Goal: Transaction & Acquisition: Purchase product/service

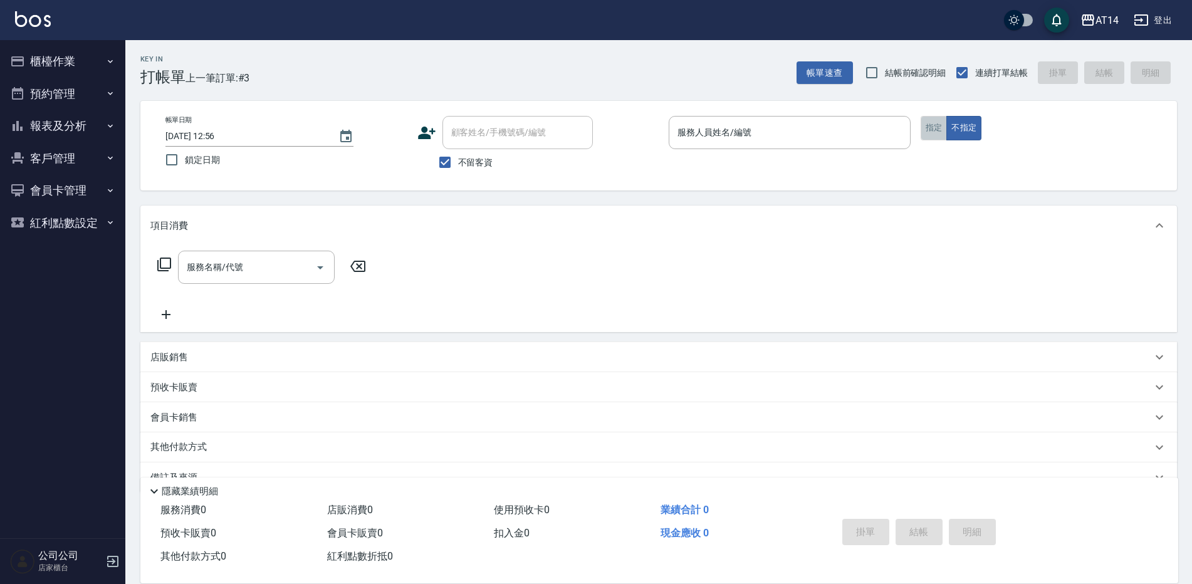
click at [938, 132] on button "指定" at bounding box center [934, 128] width 27 height 24
click at [791, 133] on input "服務人員姓名/編號" at bounding box center [789, 133] width 231 height 22
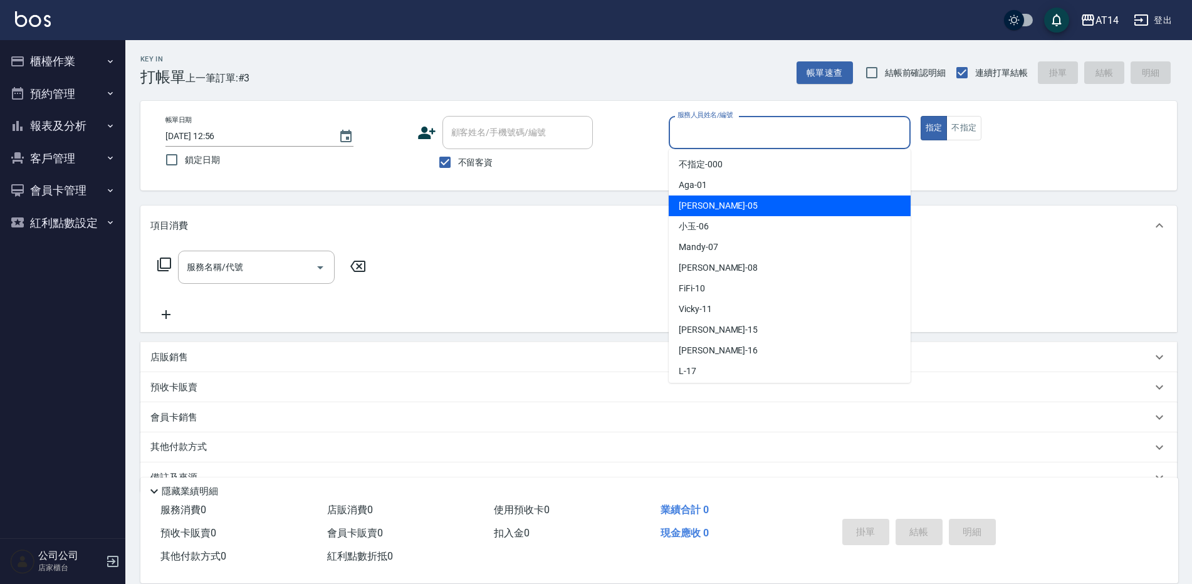
click at [718, 198] on div "Patty -05" at bounding box center [790, 206] width 242 height 21
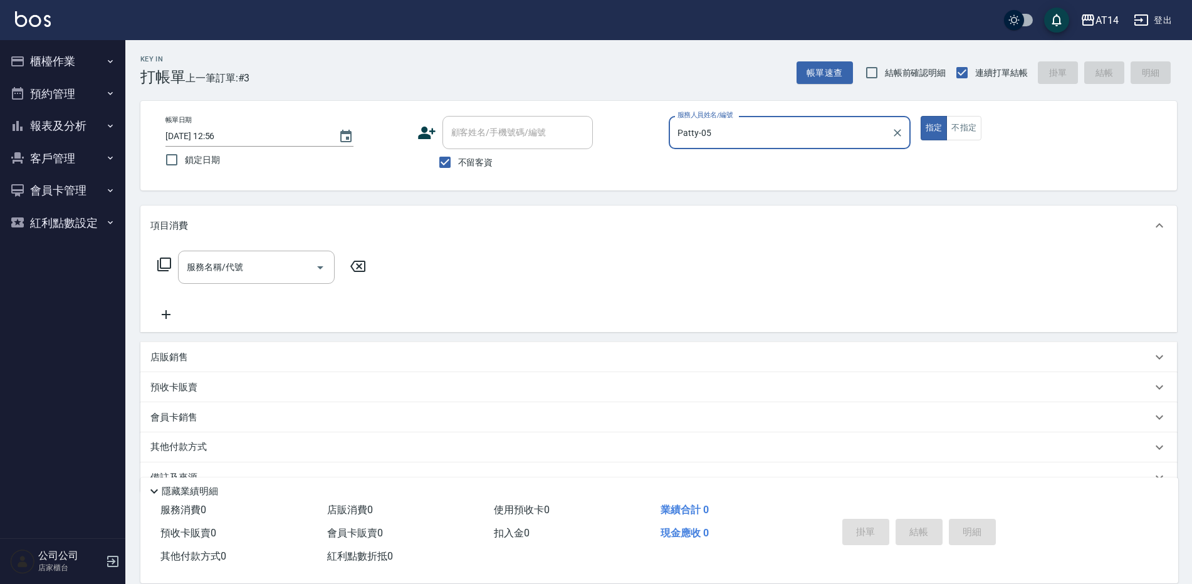
type input "Patty-05"
click at [241, 256] on input "服務名稱/代號" at bounding box center [247, 267] width 127 height 22
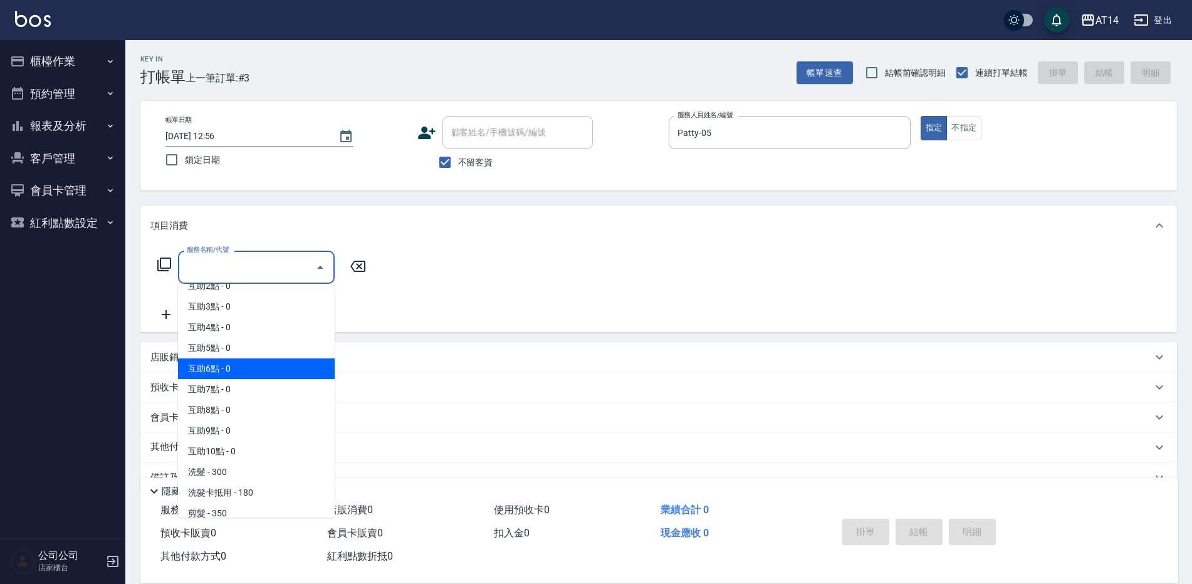
scroll to position [63, 0]
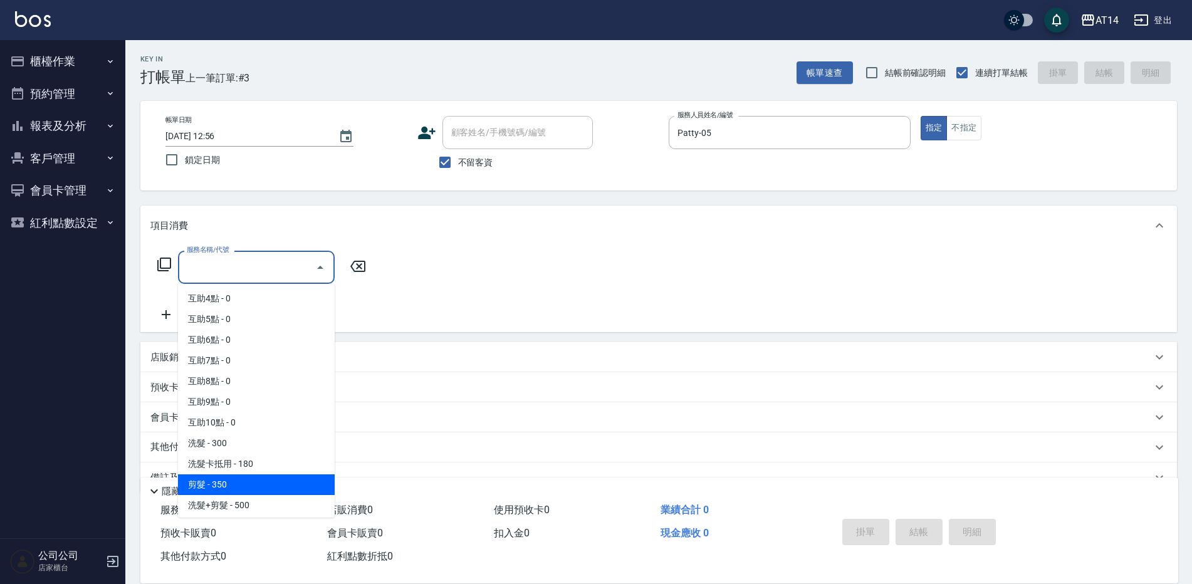
click at [212, 479] on span "剪髮 - 350" at bounding box center [256, 484] width 157 height 21
type input "剪髮(021)"
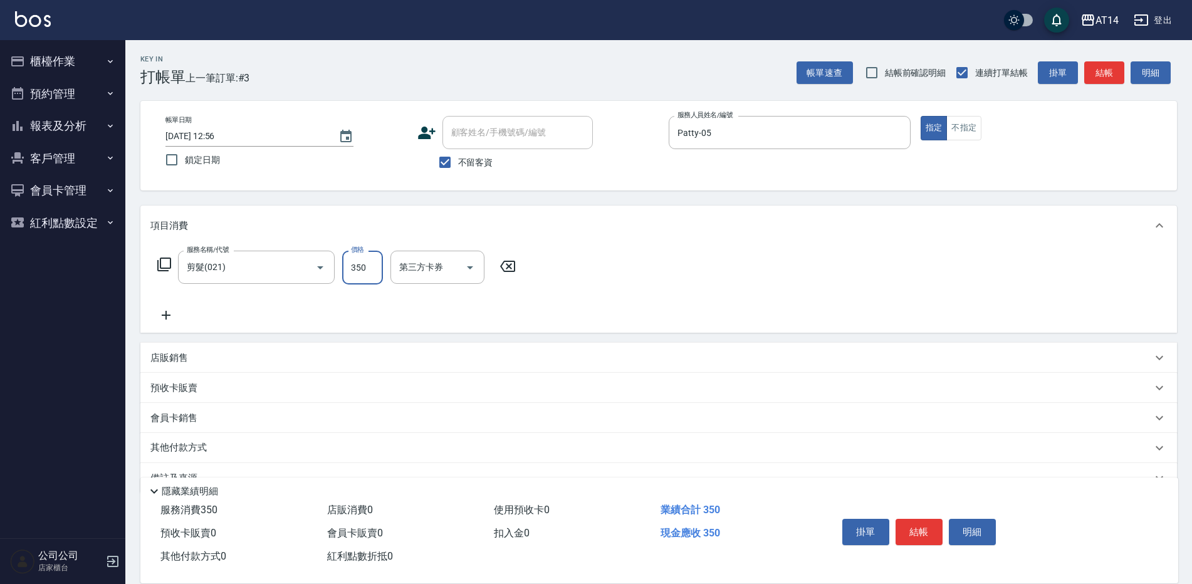
click at [365, 263] on input "350" at bounding box center [362, 268] width 41 height 34
type input "400"
click at [906, 527] on button "結帳" at bounding box center [918, 532] width 47 height 26
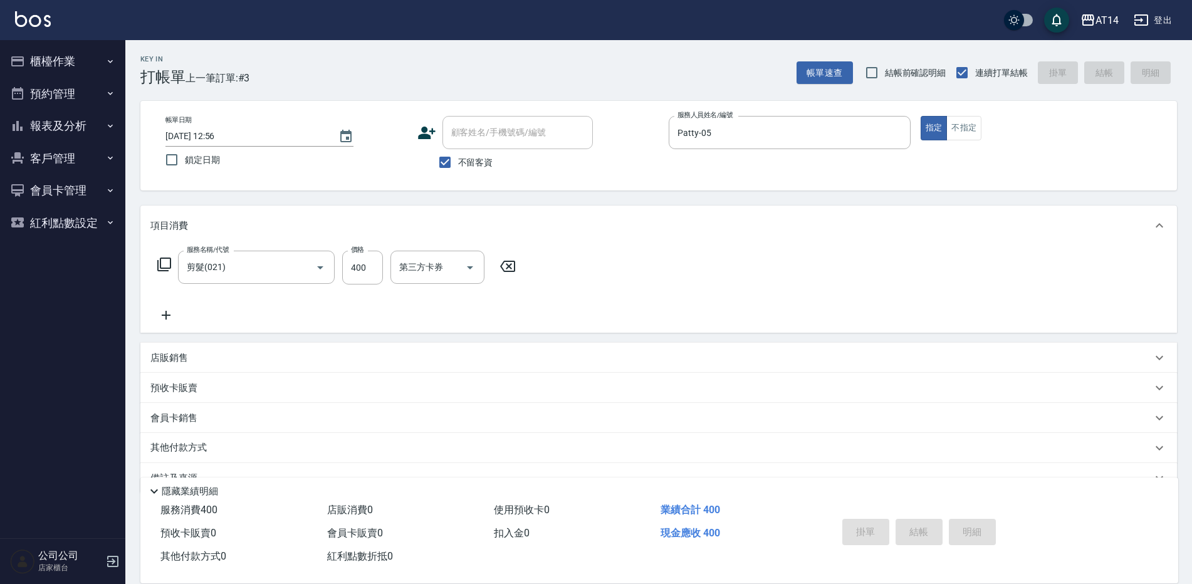
type input "2025/08/16 13:29"
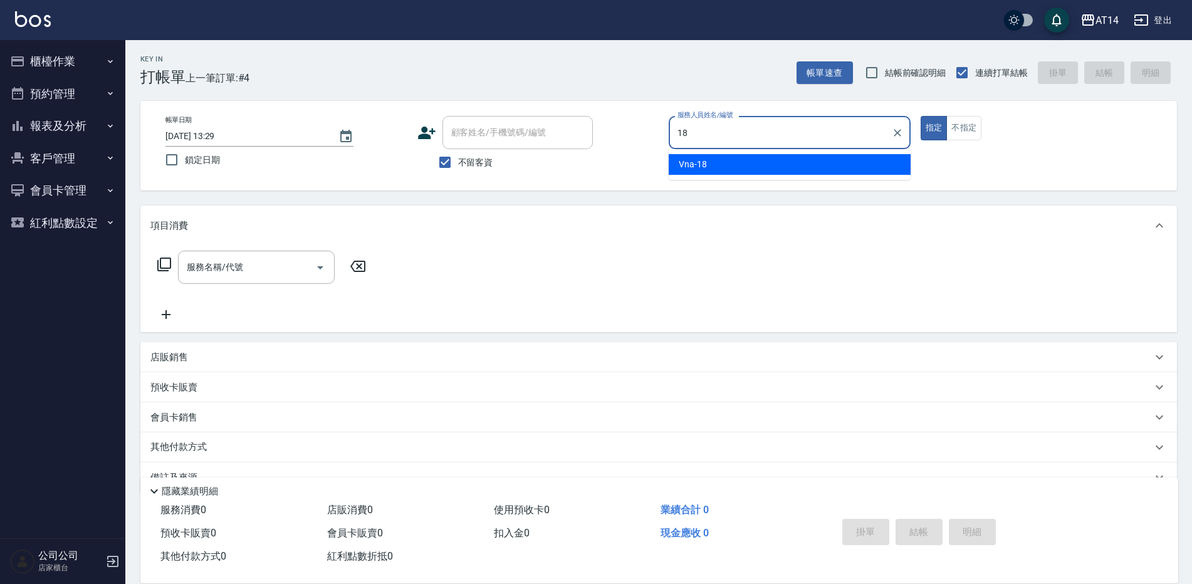
type input "Vna-18"
type button "true"
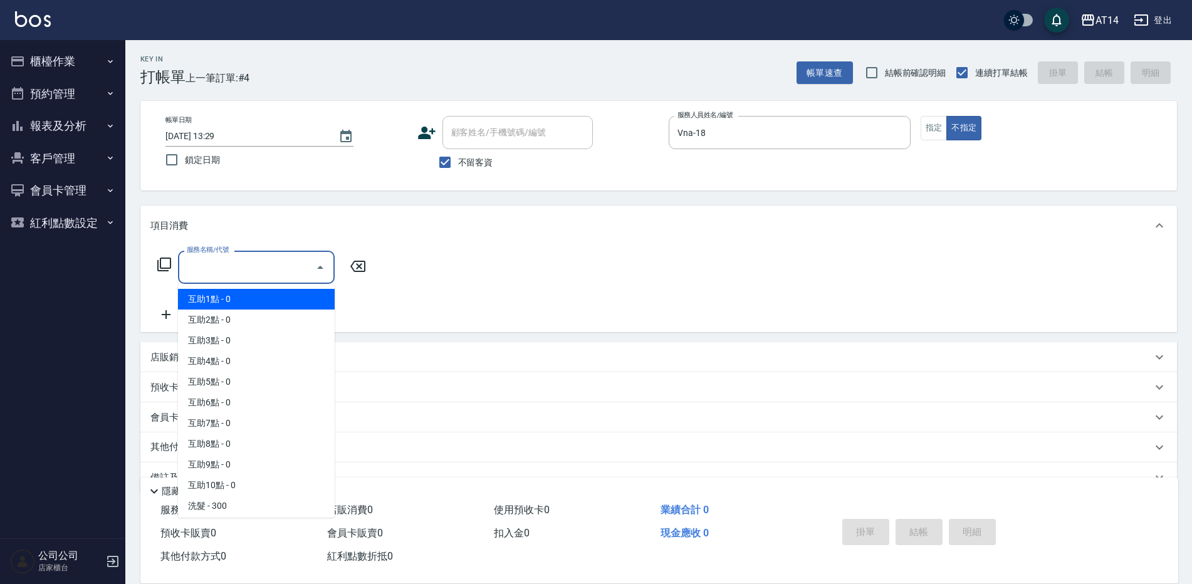
click at [283, 268] on input "服務名稱/代號" at bounding box center [247, 267] width 127 height 22
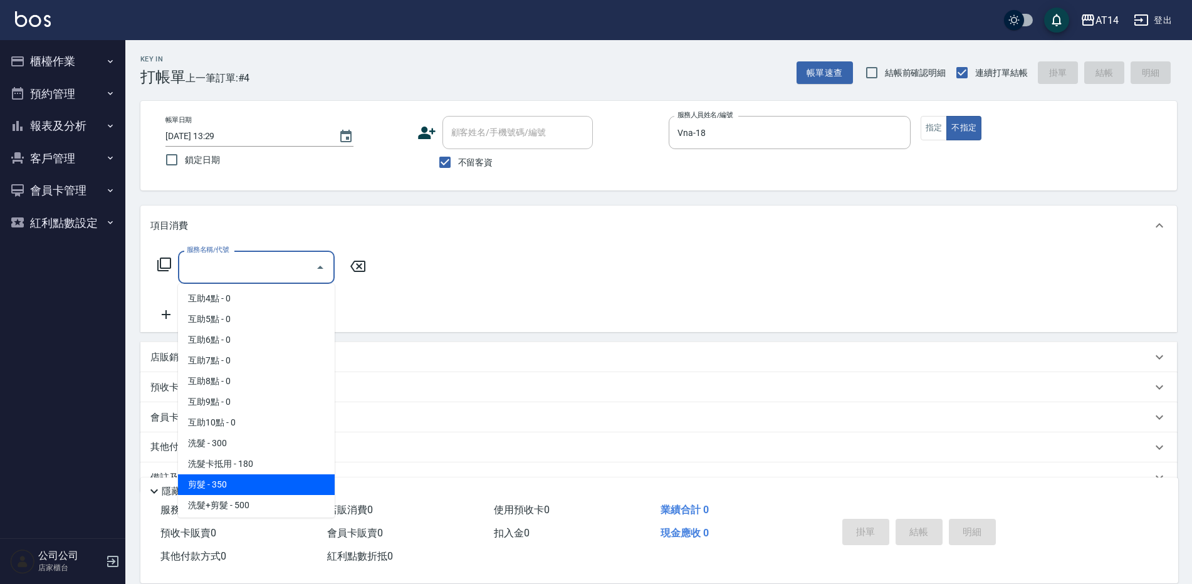
click at [246, 475] on span "剪髮 - 350" at bounding box center [256, 484] width 157 height 21
type input "剪髮(021)"
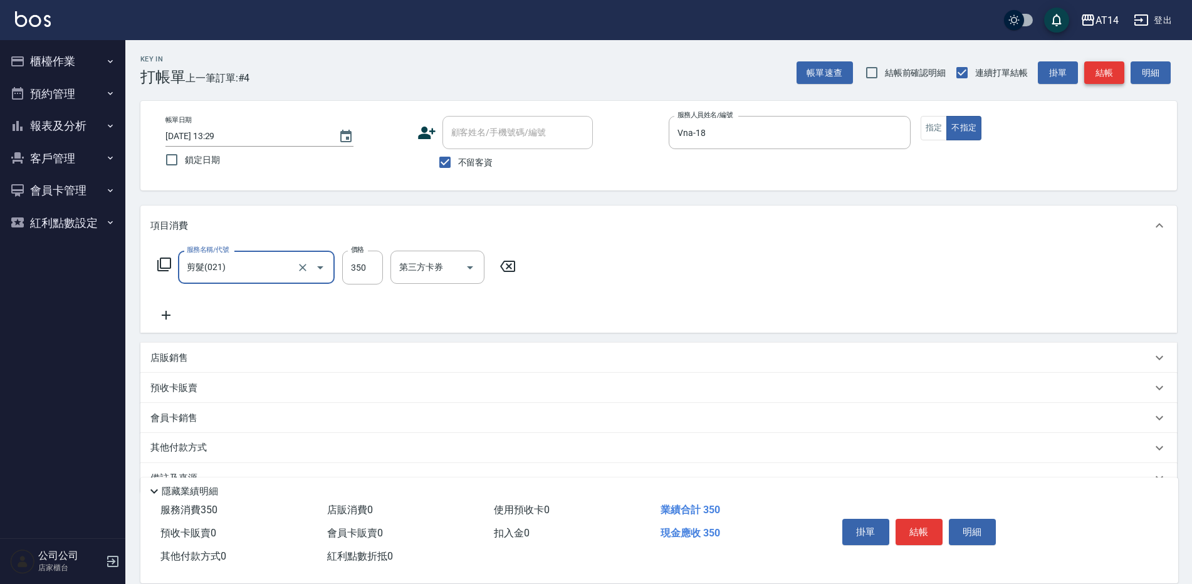
click at [1109, 67] on button "結帳" at bounding box center [1104, 72] width 40 height 23
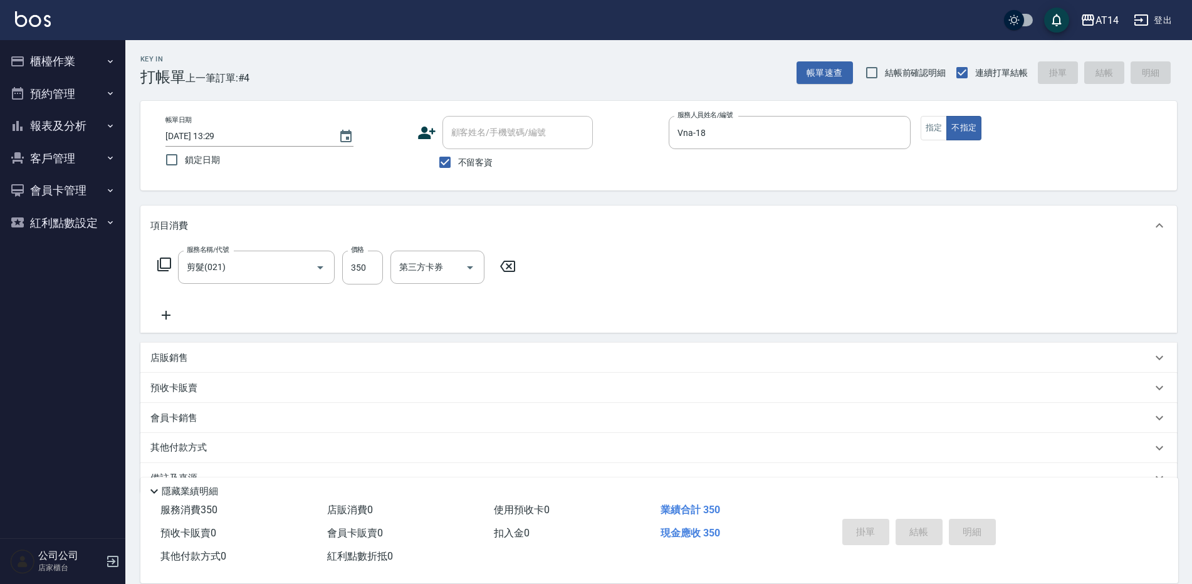
type input "2025/08/16 13:41"
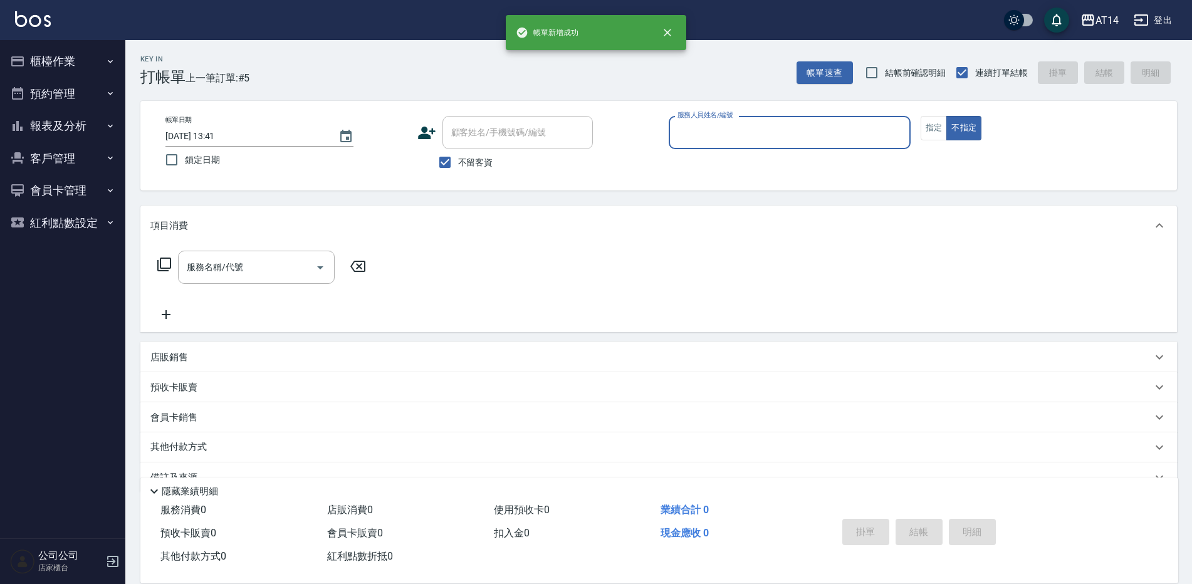
click at [54, 51] on button "櫃檯作業" at bounding box center [62, 61] width 115 height 33
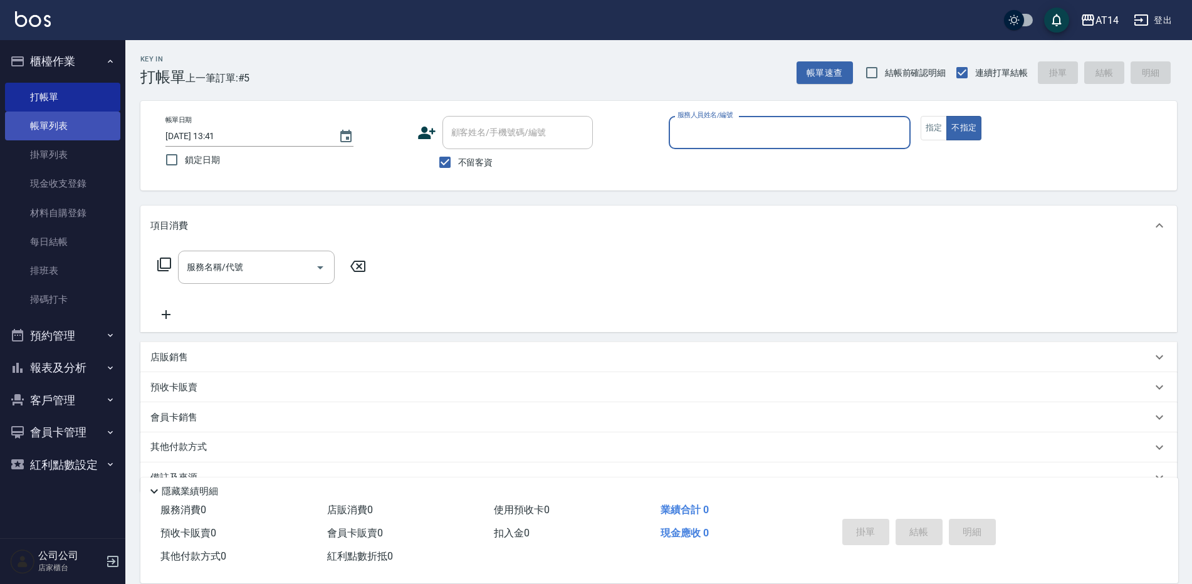
click at [75, 123] on link "帳單列表" at bounding box center [62, 126] width 115 height 29
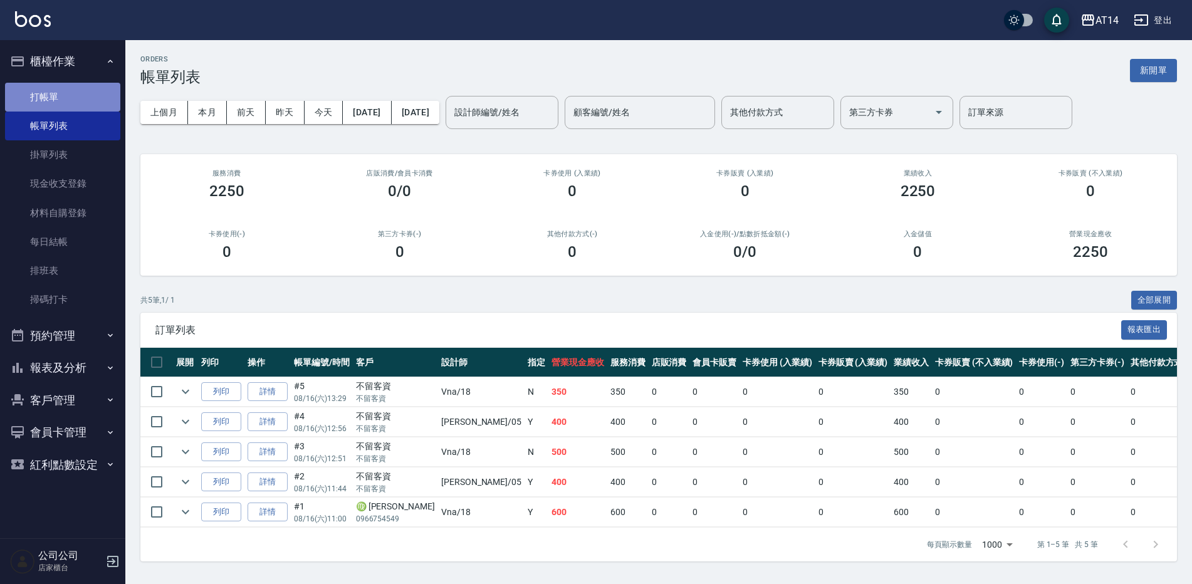
click at [60, 97] on link "打帳單" at bounding box center [62, 97] width 115 height 29
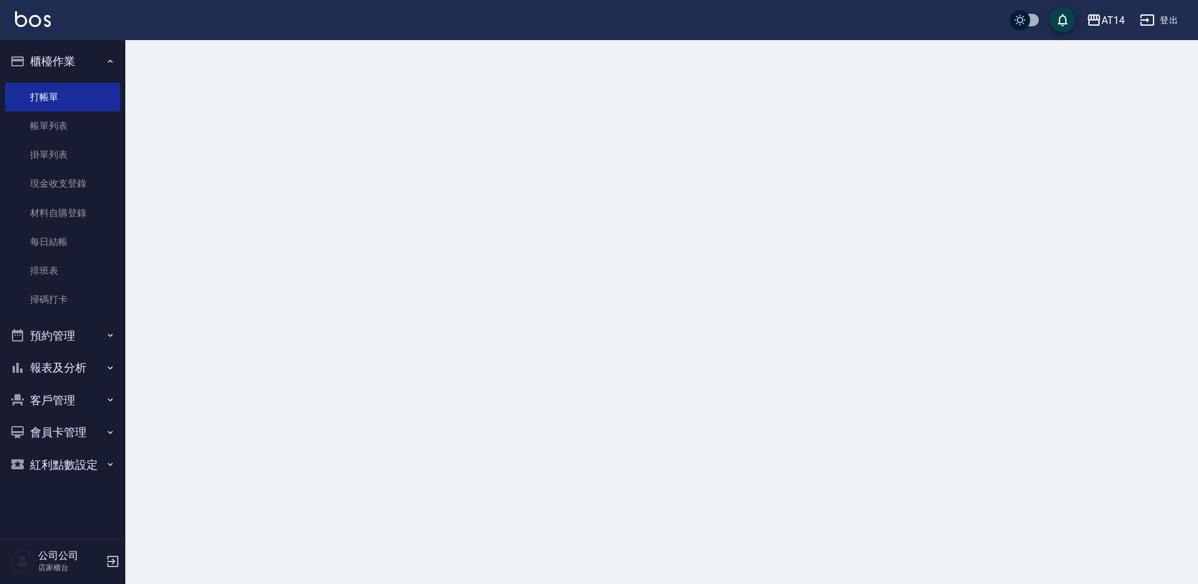
click at [77, 67] on button "櫃檯作業" at bounding box center [62, 61] width 115 height 33
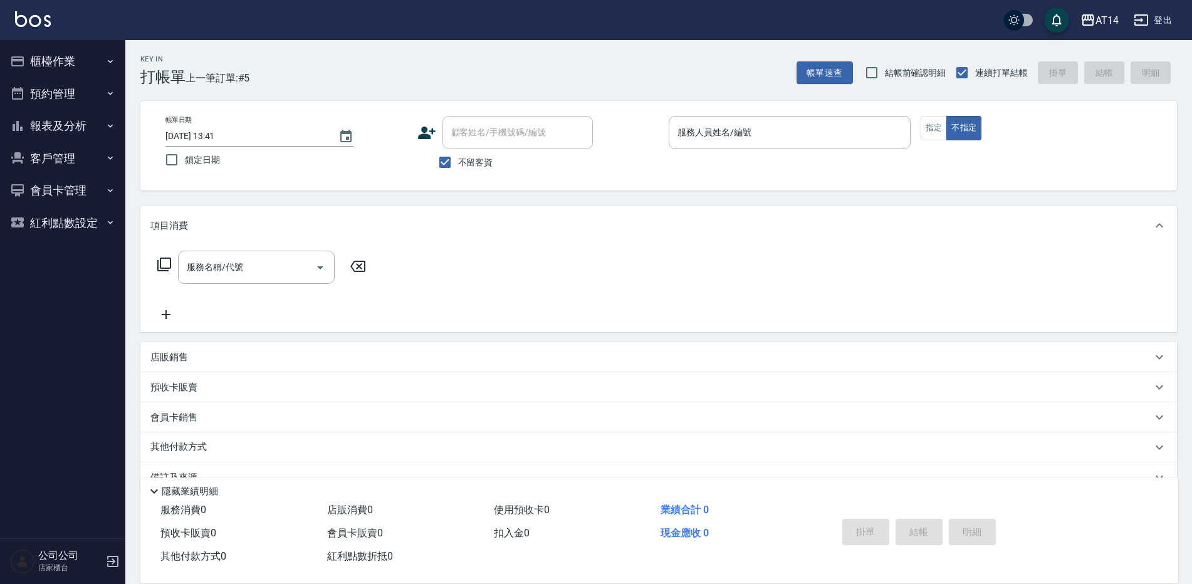
click at [66, 152] on button "客戶管理" at bounding box center [62, 158] width 115 height 33
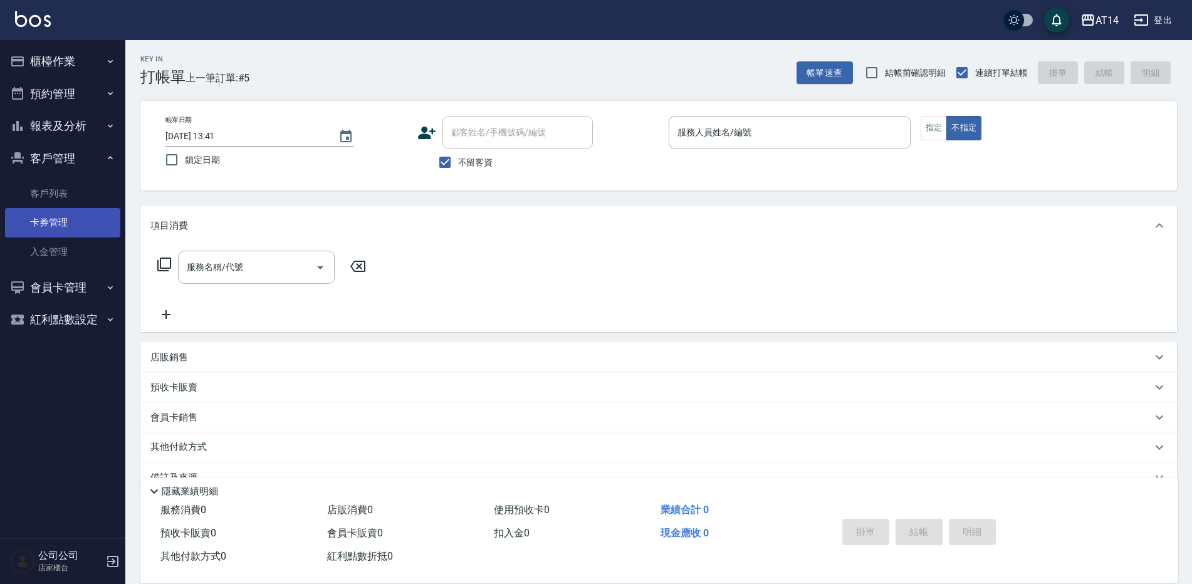
click at [79, 226] on link "卡券管理" at bounding box center [62, 222] width 115 height 29
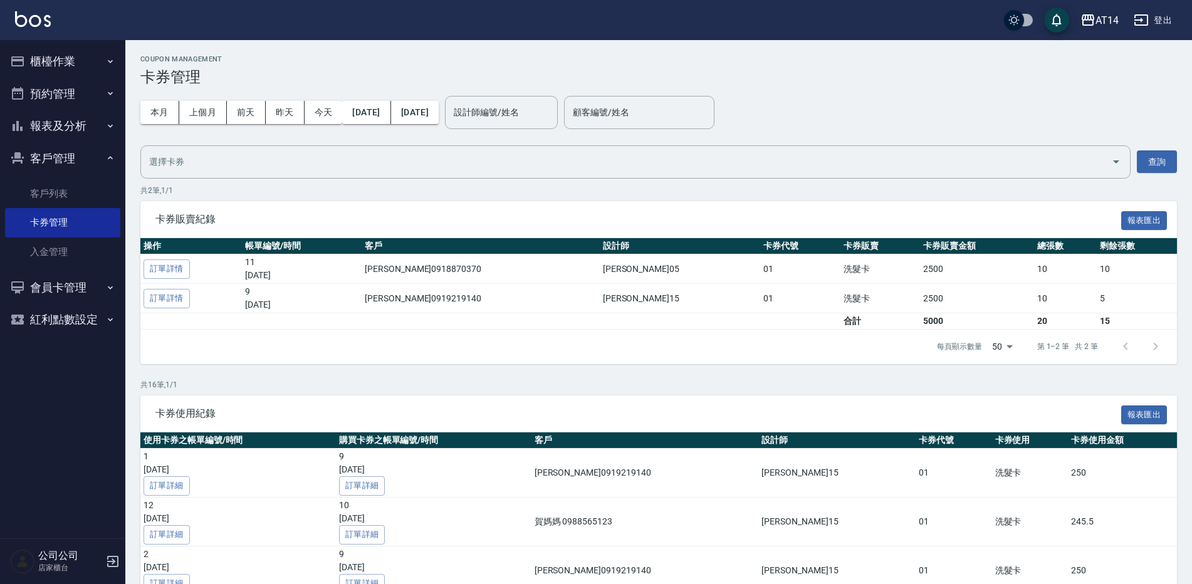
click at [54, 98] on button "預約管理" at bounding box center [62, 94] width 115 height 33
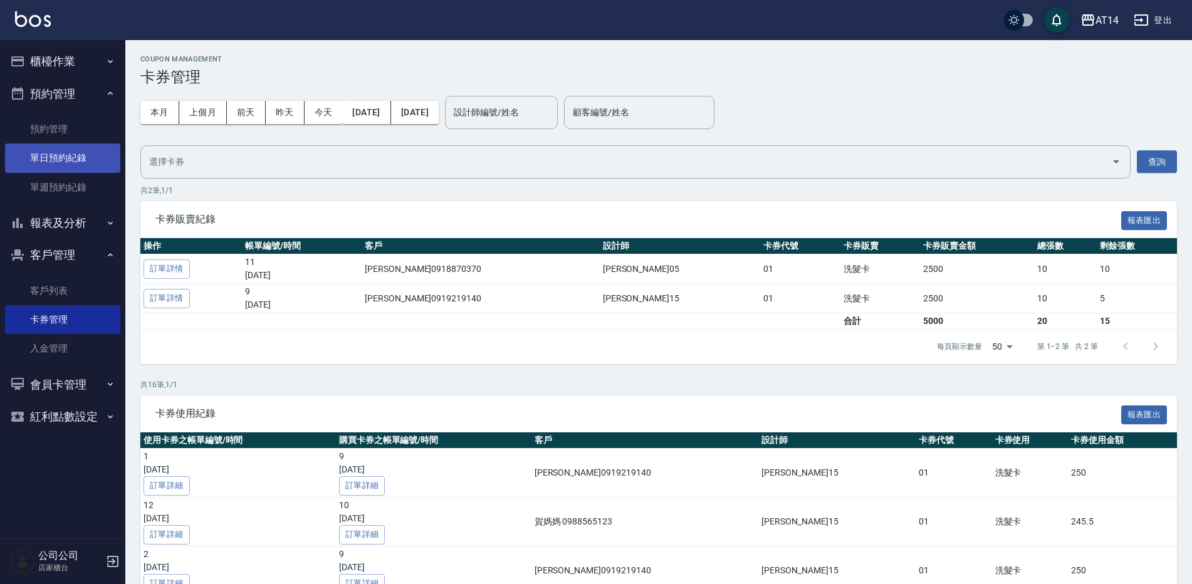
click at [68, 161] on link "單日預約紀錄" at bounding box center [62, 158] width 115 height 29
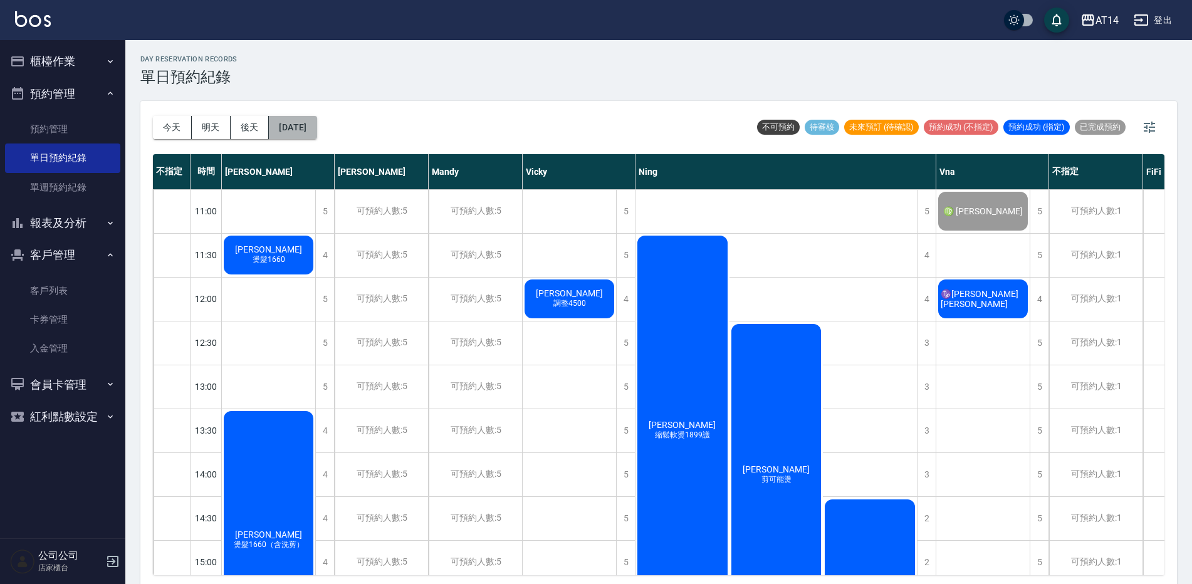
click at [278, 131] on button "[DATE]" at bounding box center [293, 127] width 48 height 23
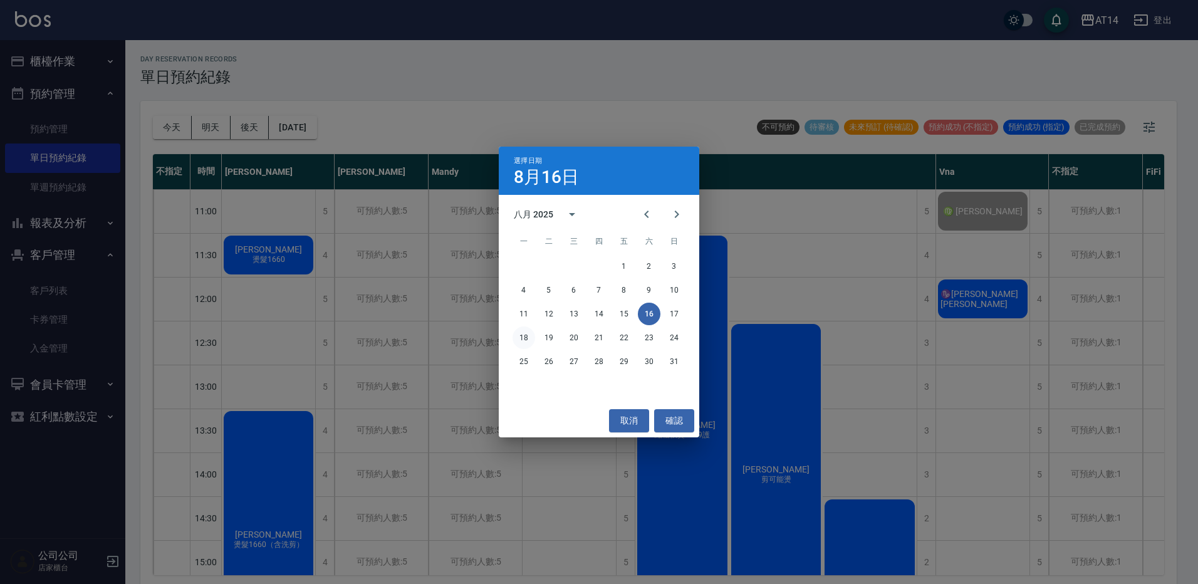
click at [527, 341] on button "18" at bounding box center [524, 337] width 23 height 23
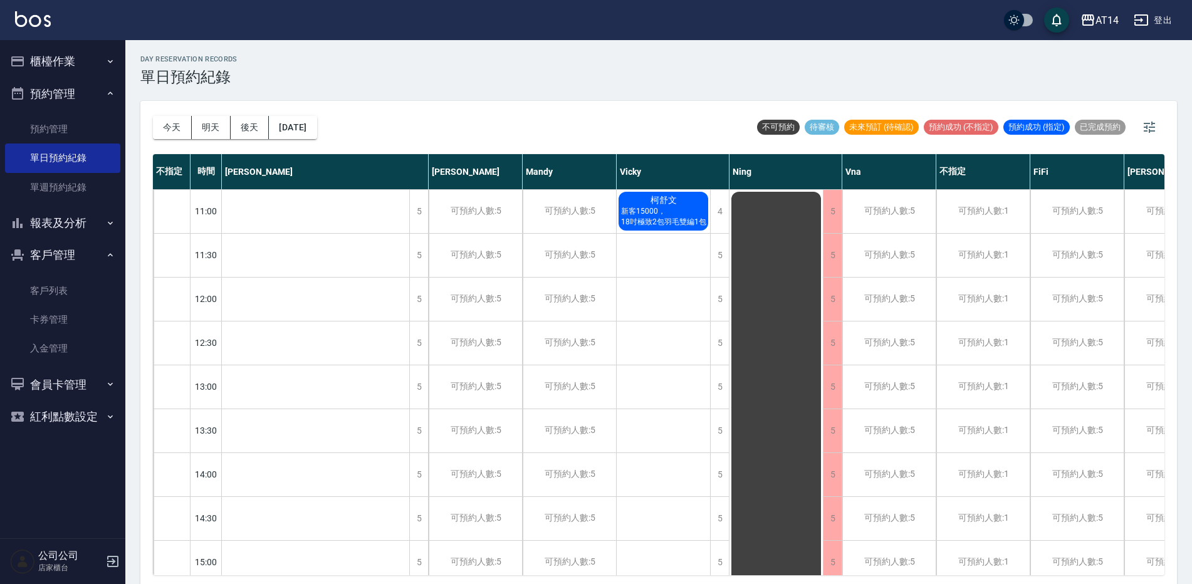
scroll to position [0, 60]
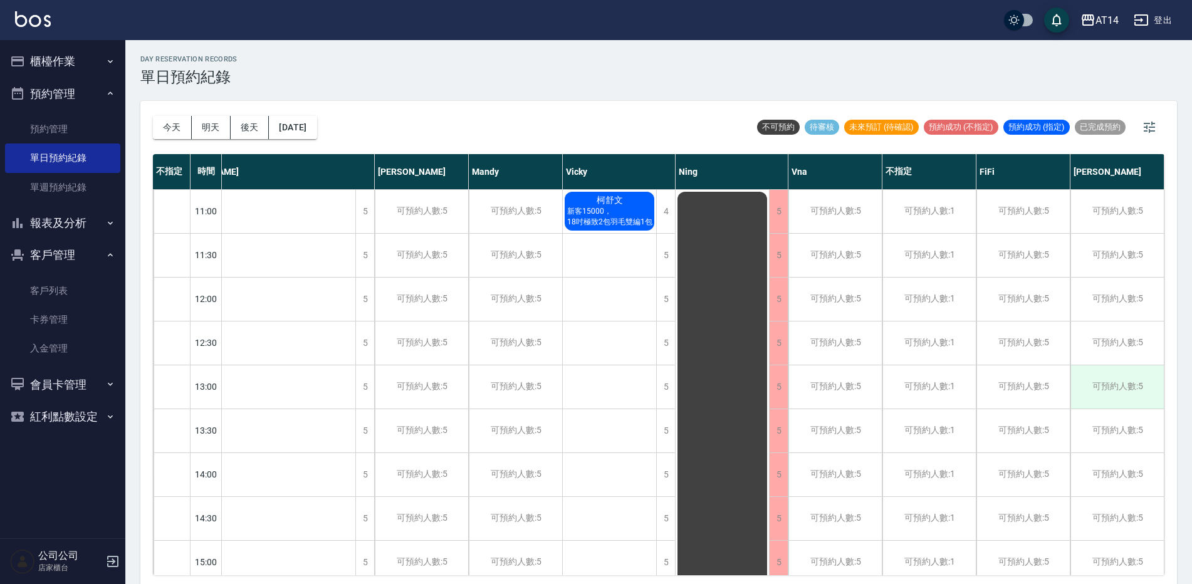
click at [1104, 392] on div "可預約人數:5" at bounding box center [1116, 386] width 93 height 43
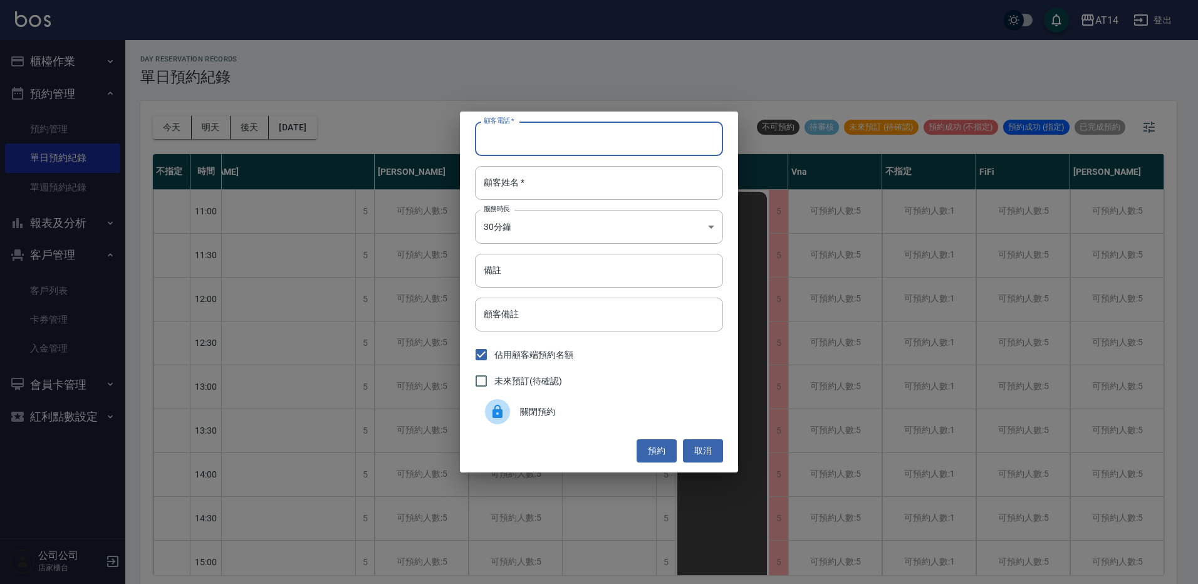
click at [546, 142] on input "顧客電話   *" at bounding box center [599, 139] width 248 height 34
type input "0902235650"
click at [546, 185] on input "顧客姓名   *" at bounding box center [599, 183] width 248 height 34
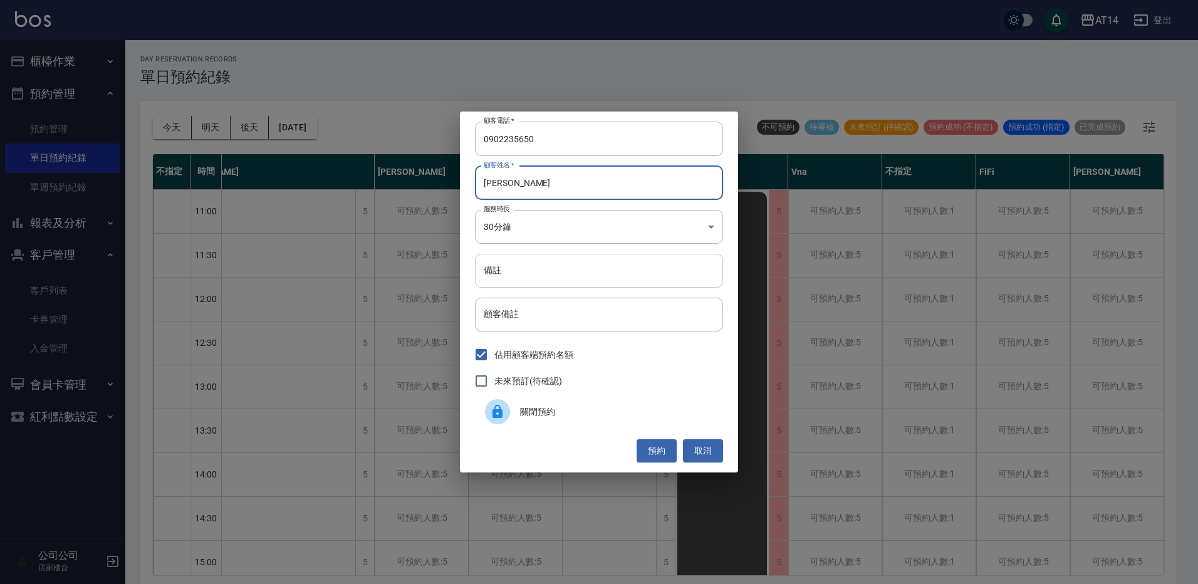
type input "泰紹恩"
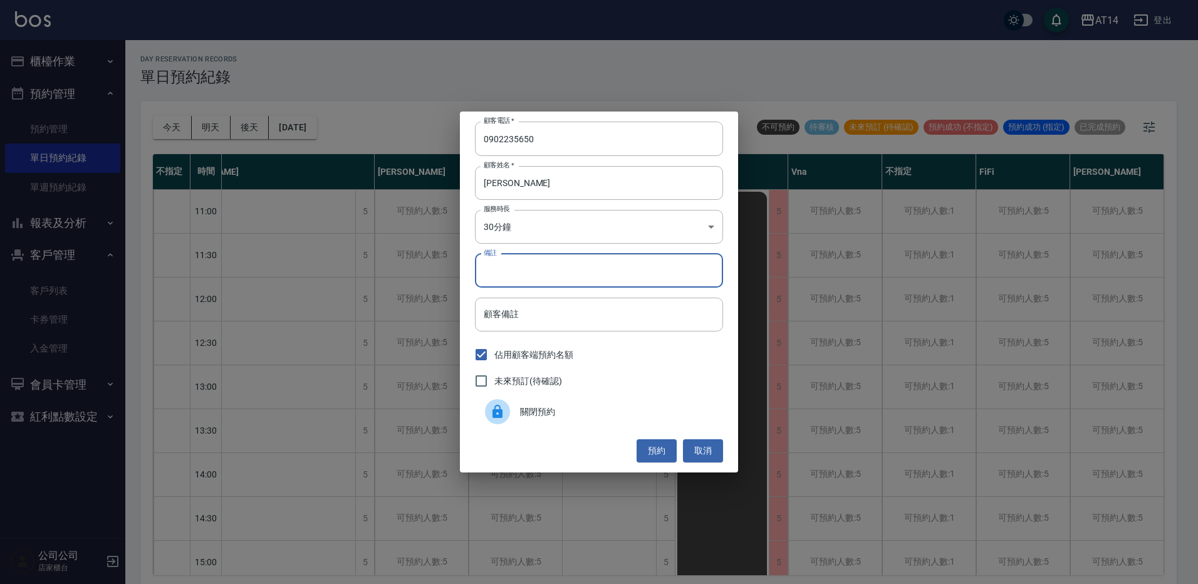
click at [592, 267] on input "備註" at bounding box center [599, 271] width 248 height 34
type input "燙髮"
click at [662, 456] on button "預約" at bounding box center [657, 450] width 40 height 23
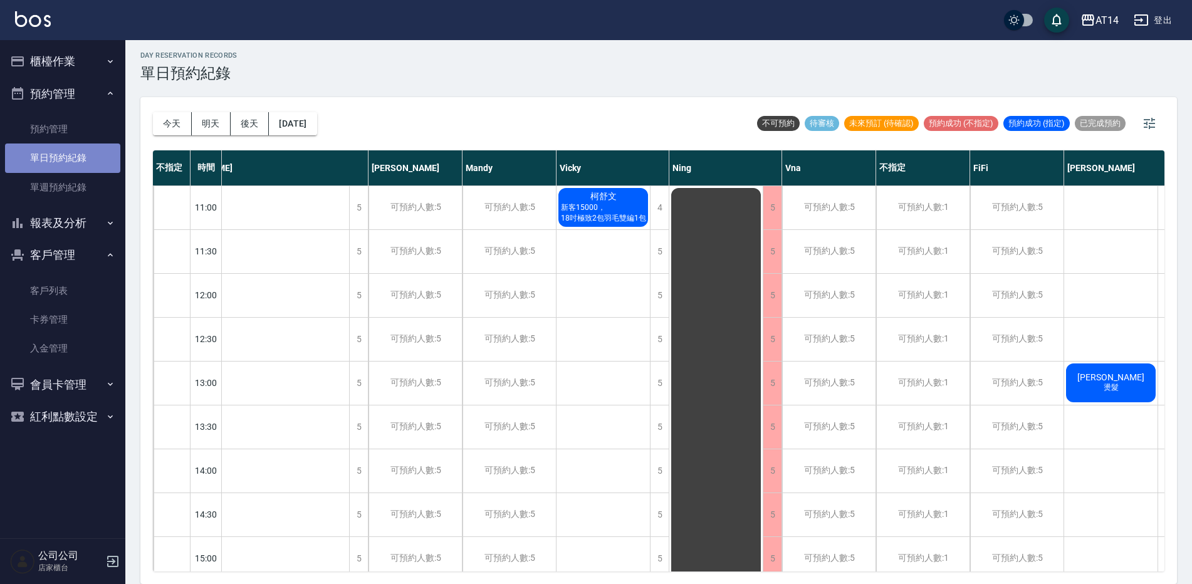
click at [81, 154] on link "單日預約紀錄" at bounding box center [62, 158] width 115 height 29
click at [87, 218] on button "報表及分析" at bounding box center [62, 223] width 115 height 33
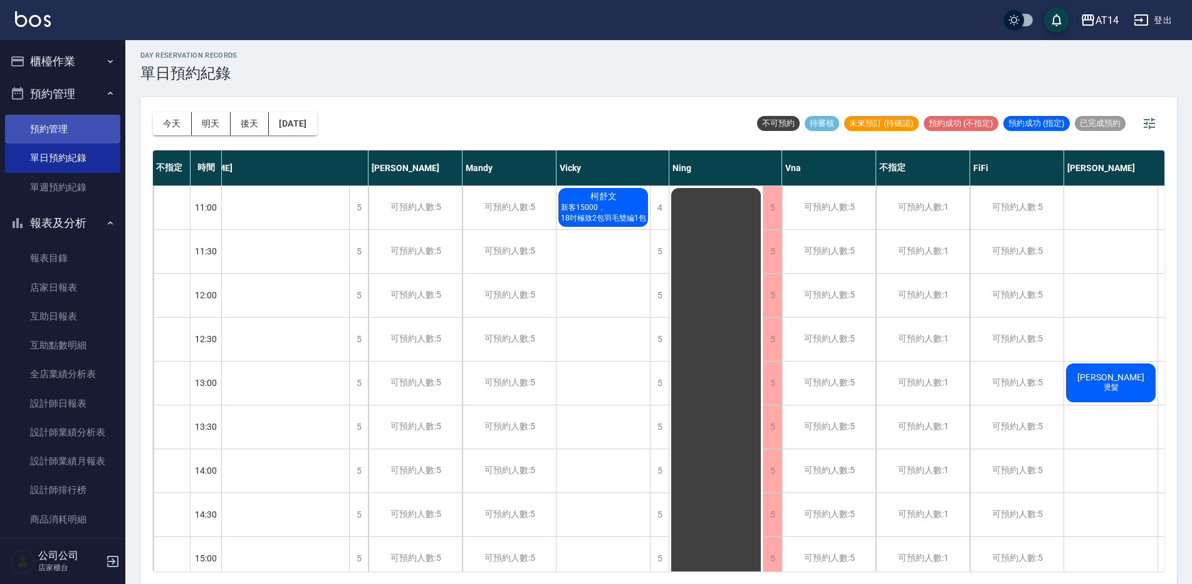
click at [63, 124] on link "預約管理" at bounding box center [62, 129] width 115 height 29
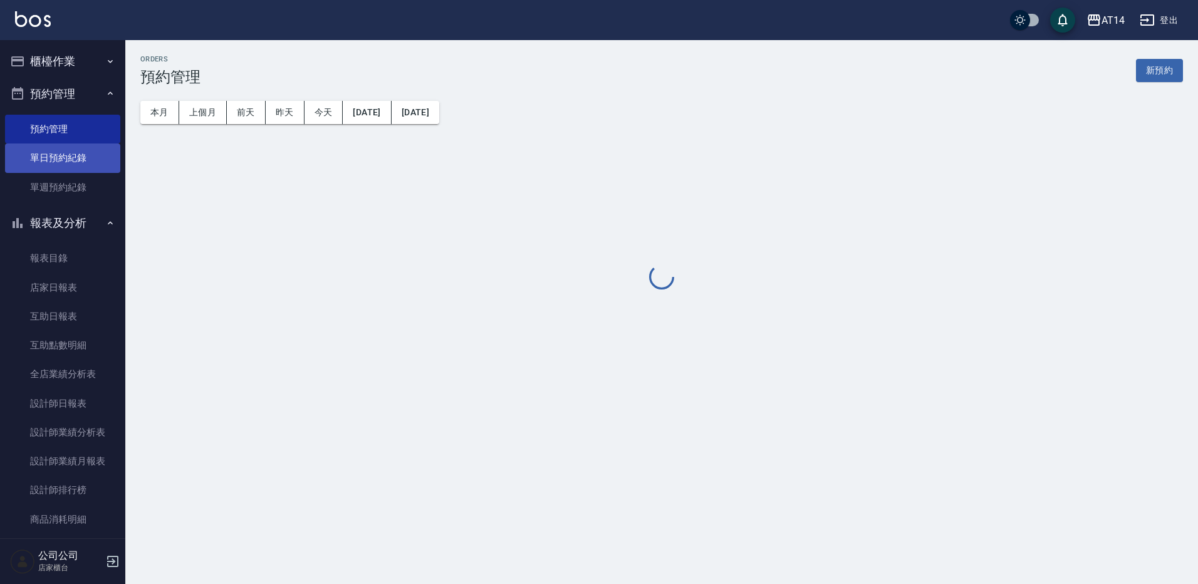
click at [75, 160] on link "單日預約紀錄" at bounding box center [62, 158] width 115 height 29
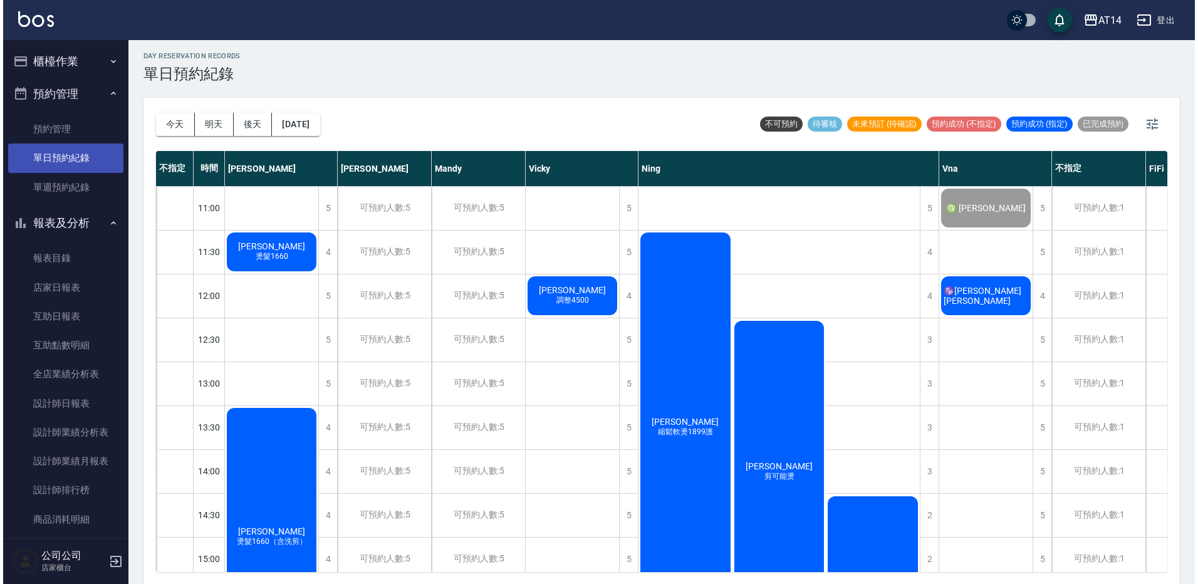
scroll to position [4, 0]
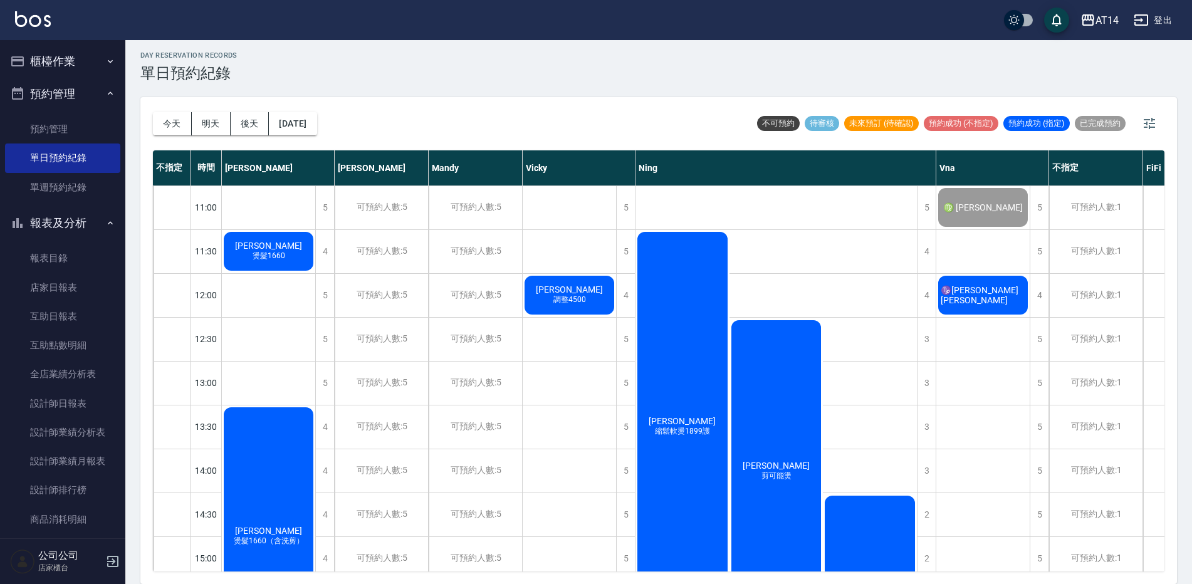
click at [315, 273] on div "高慧慧 縮鬆軟燙1899護" at bounding box center [268, 251] width 93 height 43
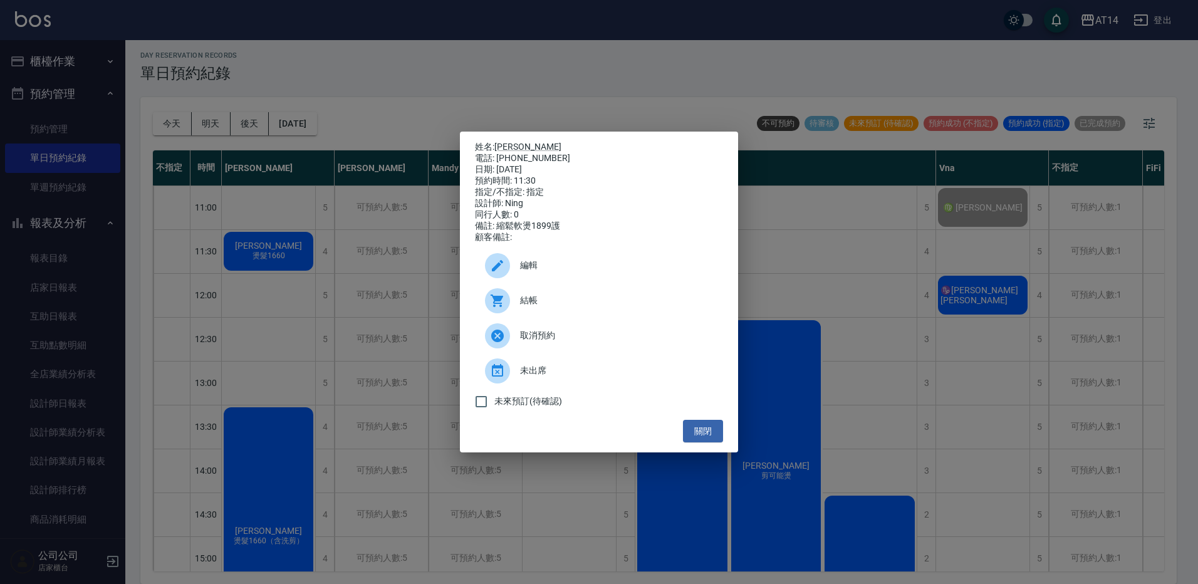
click at [516, 313] on div at bounding box center [502, 300] width 35 height 25
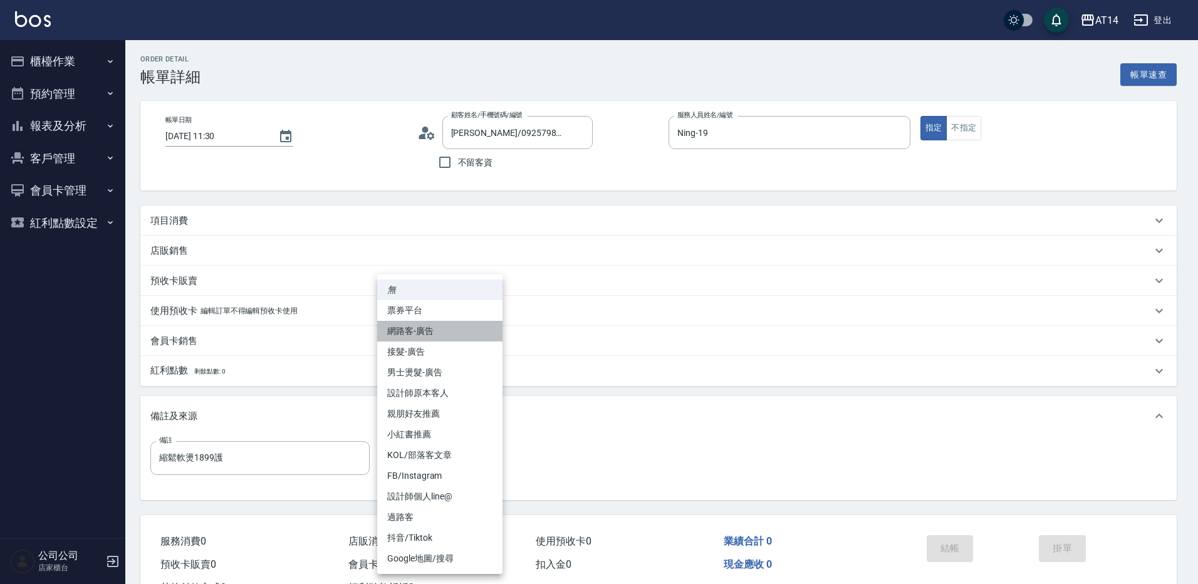
click at [454, 336] on li "網路客-廣告" at bounding box center [439, 331] width 125 height 21
type input "網路客-廣告"
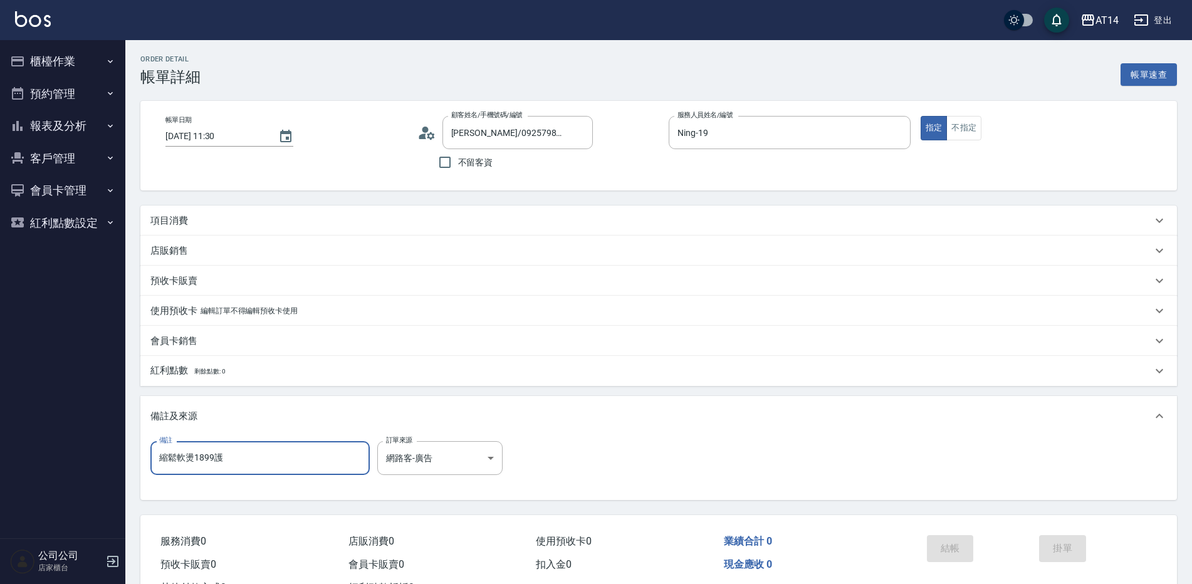
drag, startPoint x: 281, startPoint y: 461, endPoint x: 151, endPoint y: 459, distance: 129.7
click at [151, 459] on input "縮鬆軟燙1899護" at bounding box center [259, 458] width 219 height 34
click at [328, 225] on div "項目消費" at bounding box center [650, 220] width 1001 height 13
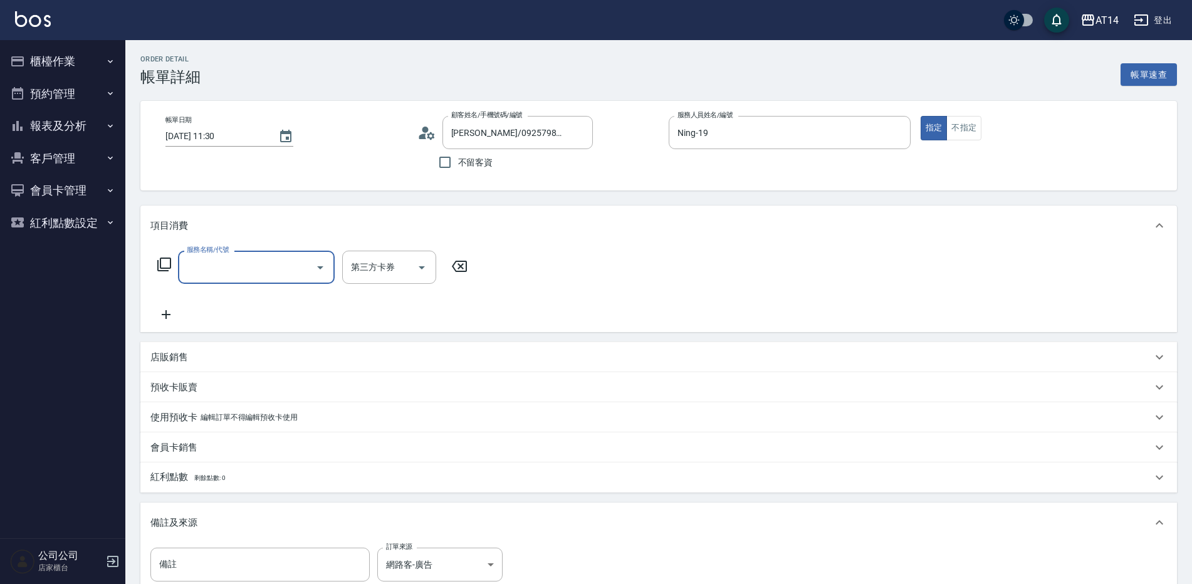
click at [262, 272] on input "服務名稱/代號" at bounding box center [247, 267] width 127 height 22
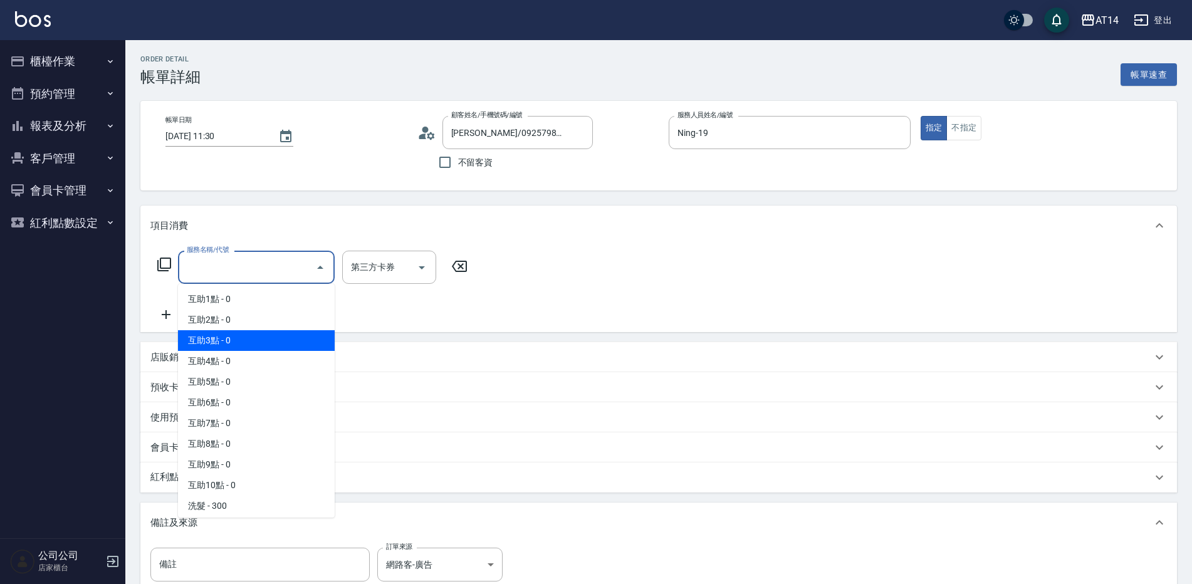
drag, startPoint x: 279, startPoint y: 356, endPoint x: 285, endPoint y: 345, distance: 12.1
click at [285, 345] on ul "互助1點 - 0 互助2點 - 0 互助3點 - 0 互助4點 - 0 互助5點 - 0 互助6點 - 0 互助7點 - 0 互助8點 - 0 互助9點 - …" at bounding box center [256, 401] width 157 height 234
click at [285, 345] on span "互助3點 - 0" at bounding box center [256, 340] width 157 height 21
type input "互助3點(003)"
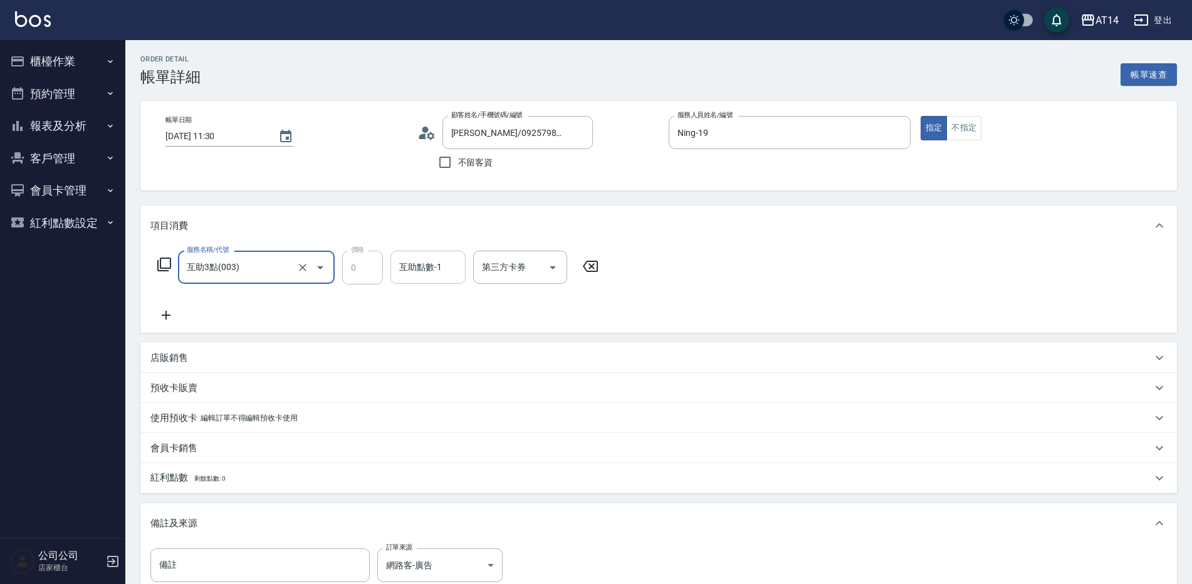
click at [412, 278] on input "互助點數-1" at bounding box center [428, 267] width 64 height 22
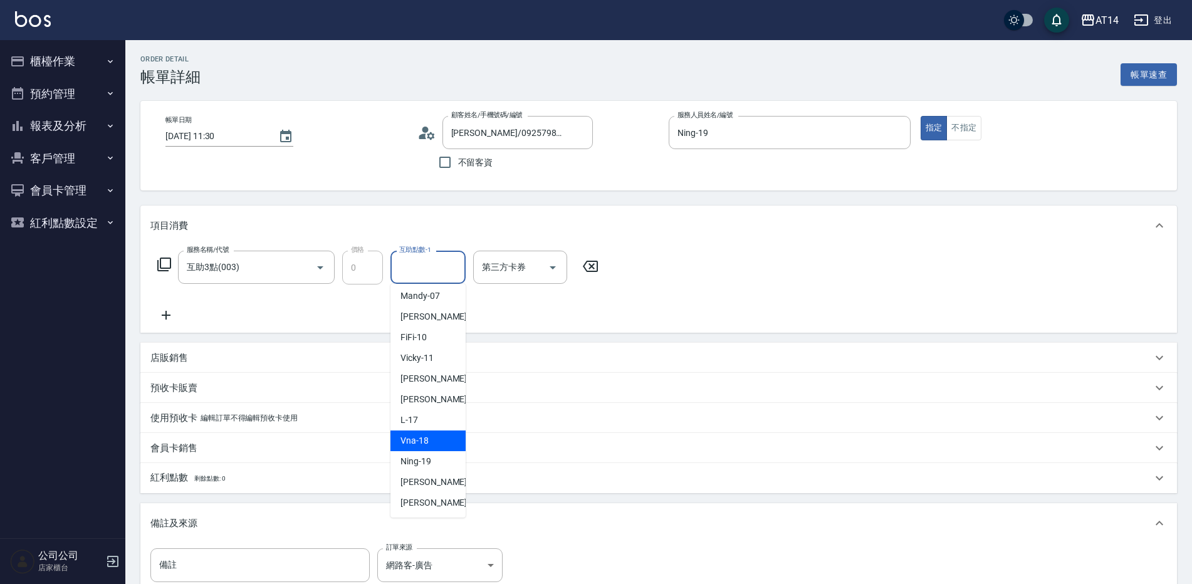
scroll to position [190, 0]
click at [417, 435] on span "[PERSON_NAME] -63" at bounding box center [439, 440] width 79 height 13
type input "[PERSON_NAME]-63"
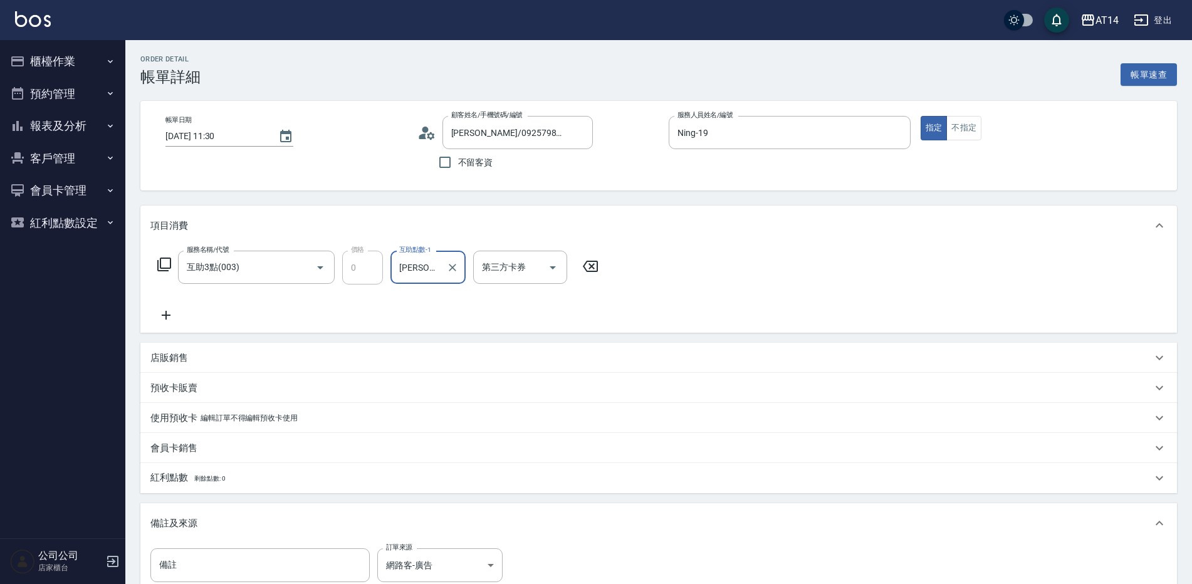
click at [170, 310] on icon at bounding box center [165, 315] width 31 height 15
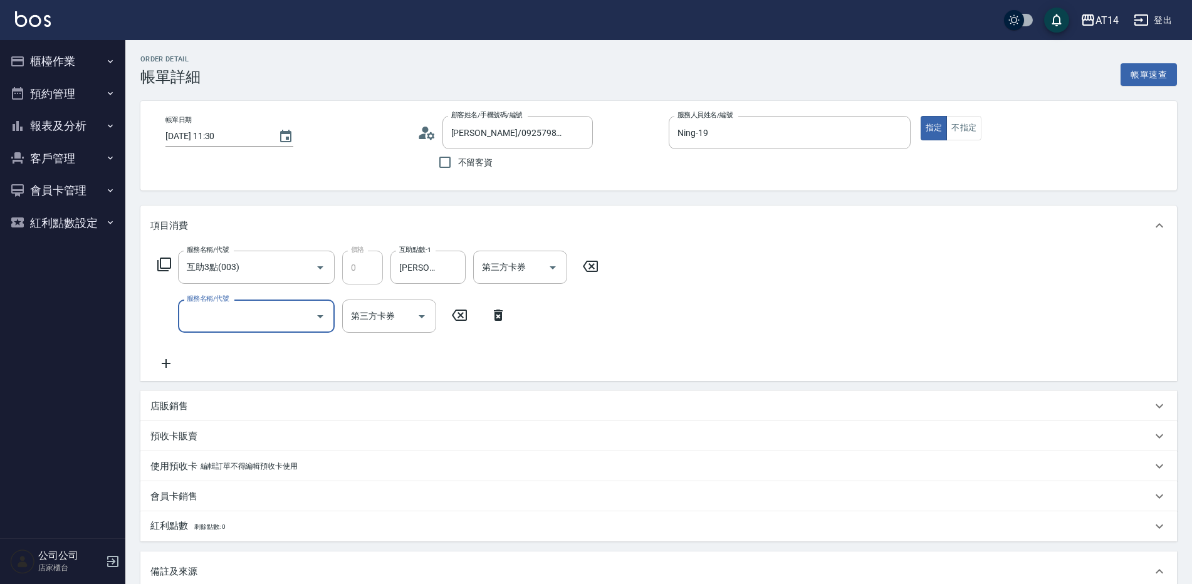
click at [213, 311] on input "服務名稱/代號" at bounding box center [247, 316] width 127 height 22
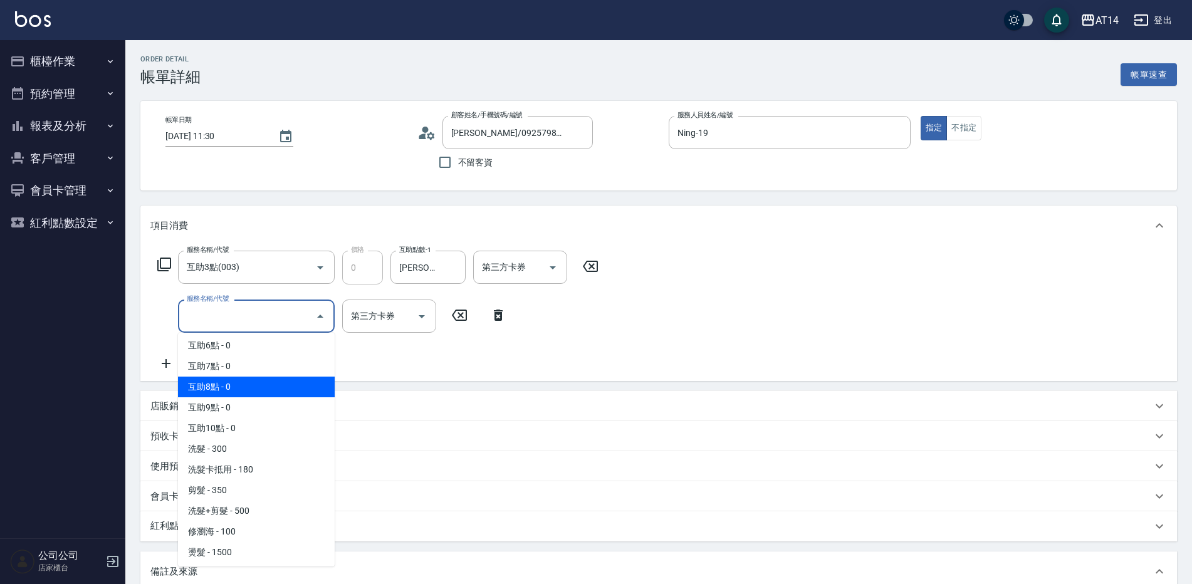
scroll to position [125, 0]
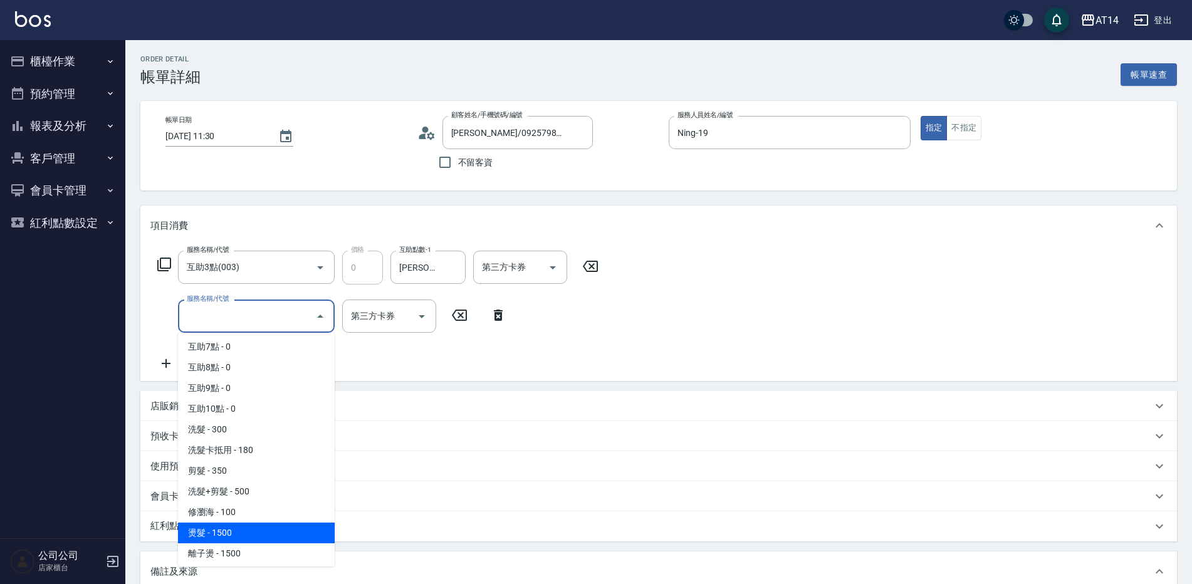
click at [226, 525] on span "燙髮 - 1500" at bounding box center [256, 533] width 157 height 21
type input "3"
type input "燙髮(031)"
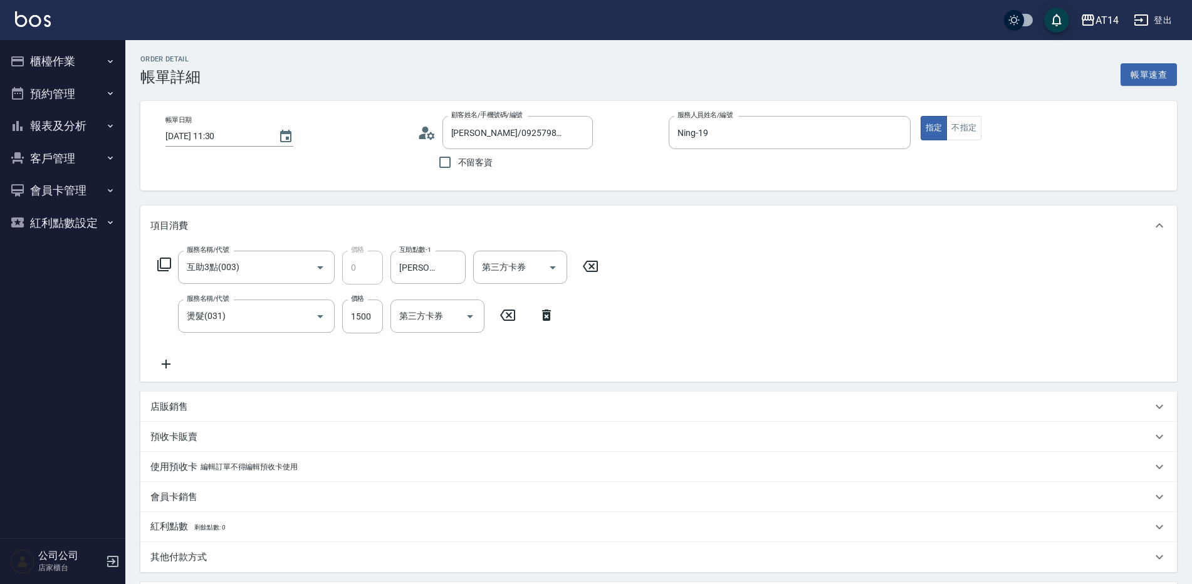
click at [164, 367] on icon at bounding box center [165, 364] width 31 height 15
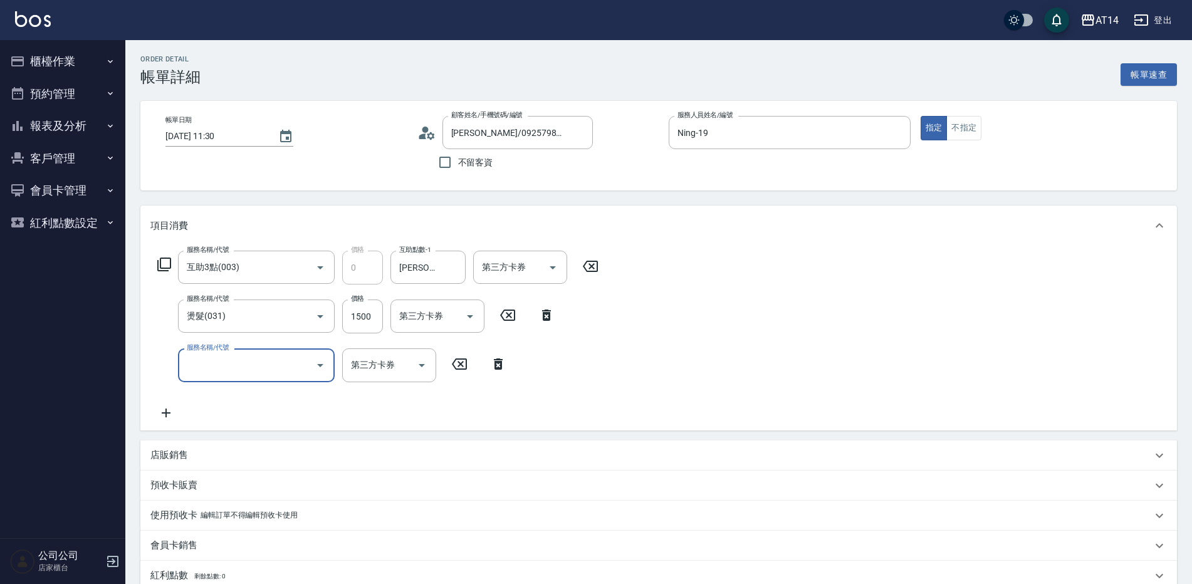
click at [200, 368] on input "服務名稱/代號" at bounding box center [247, 365] width 127 height 22
type input "051"
type input "5"
type input "護髮(051)"
click at [351, 360] on input "1000" at bounding box center [362, 365] width 41 height 34
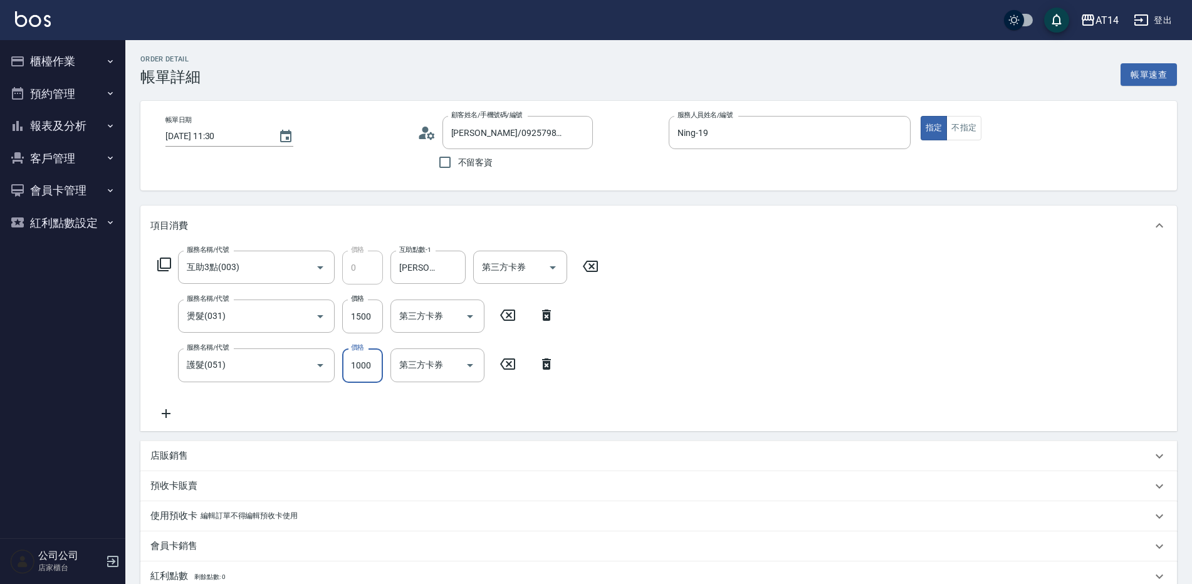
type input "3"
type input "300"
type input "4"
type input "3000"
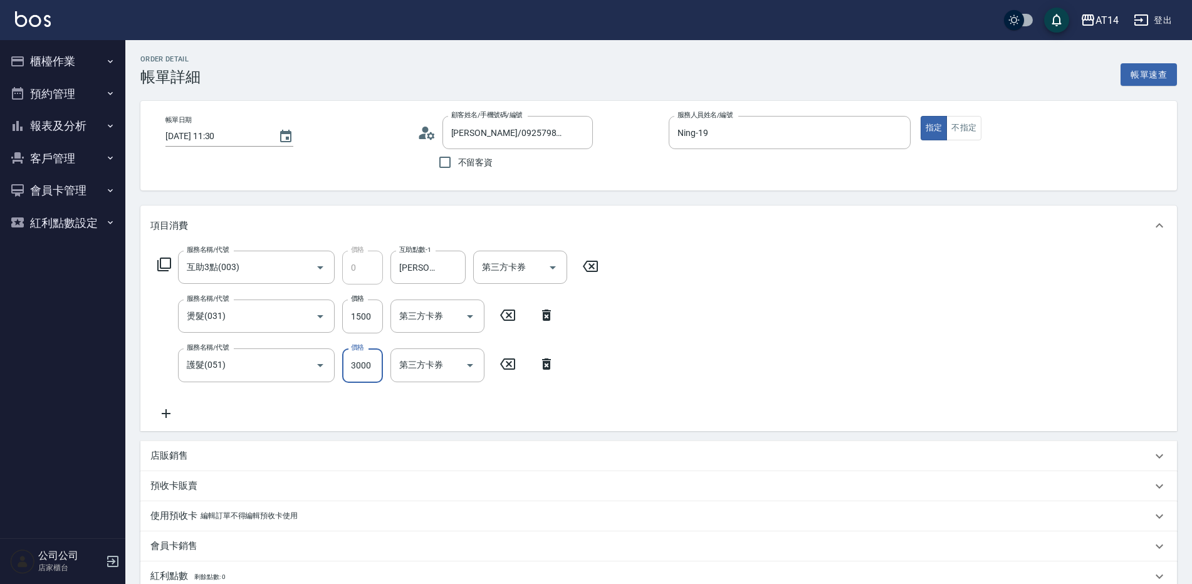
type input "9"
type input "3000"
click at [363, 323] on input "1500" at bounding box center [362, 317] width 41 height 34
type input "1"
type input "6"
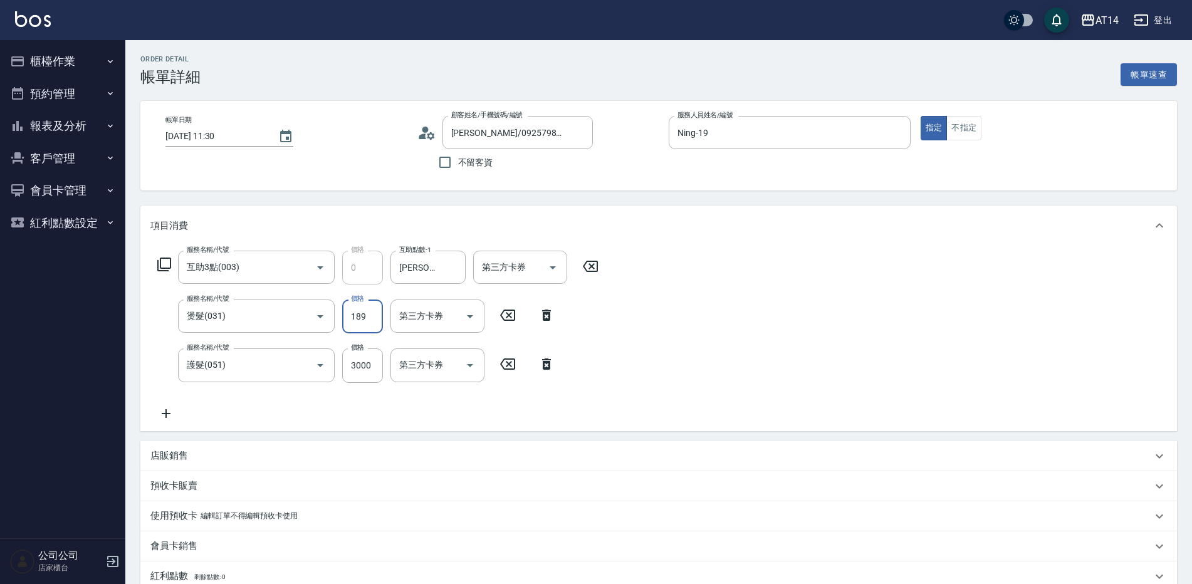
type input "1899"
type input "10"
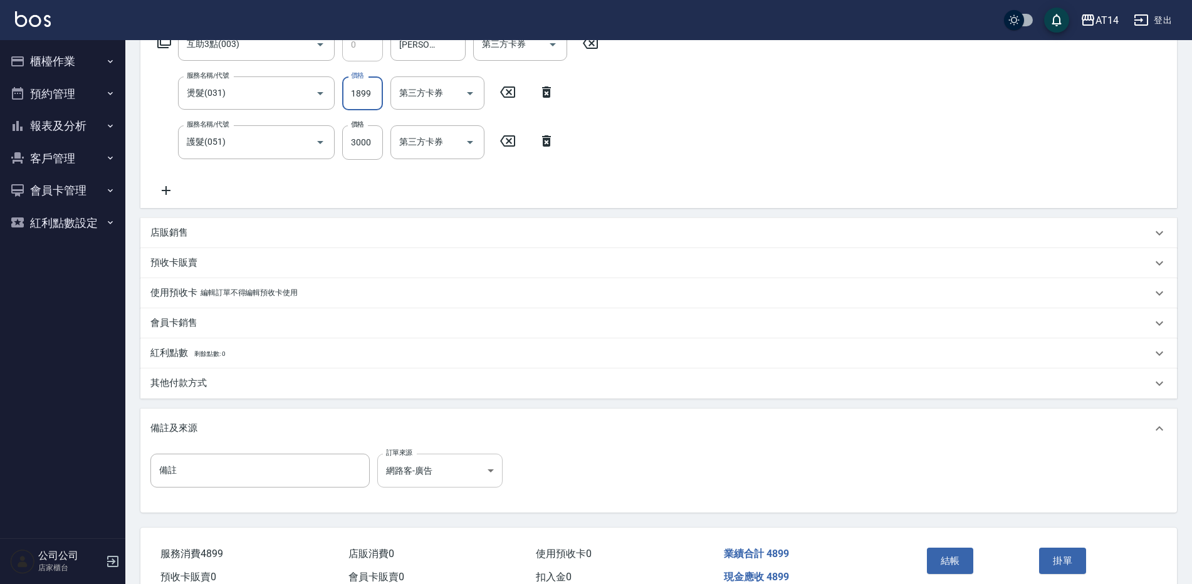
scroll to position [287, 0]
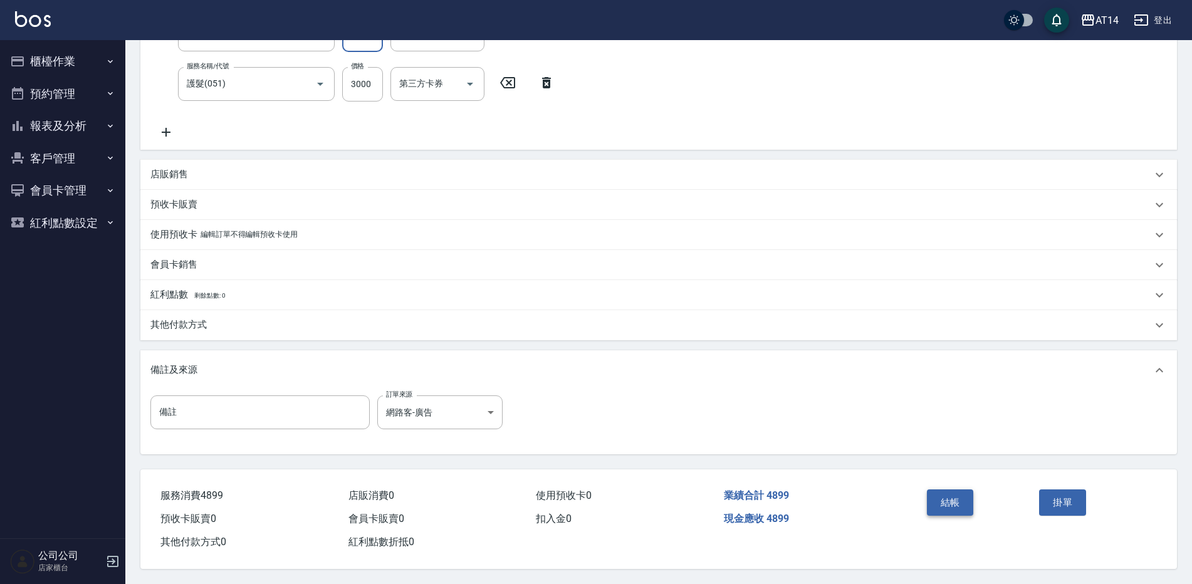
type input "1899"
click at [956, 492] on button "結帳" at bounding box center [950, 502] width 47 height 26
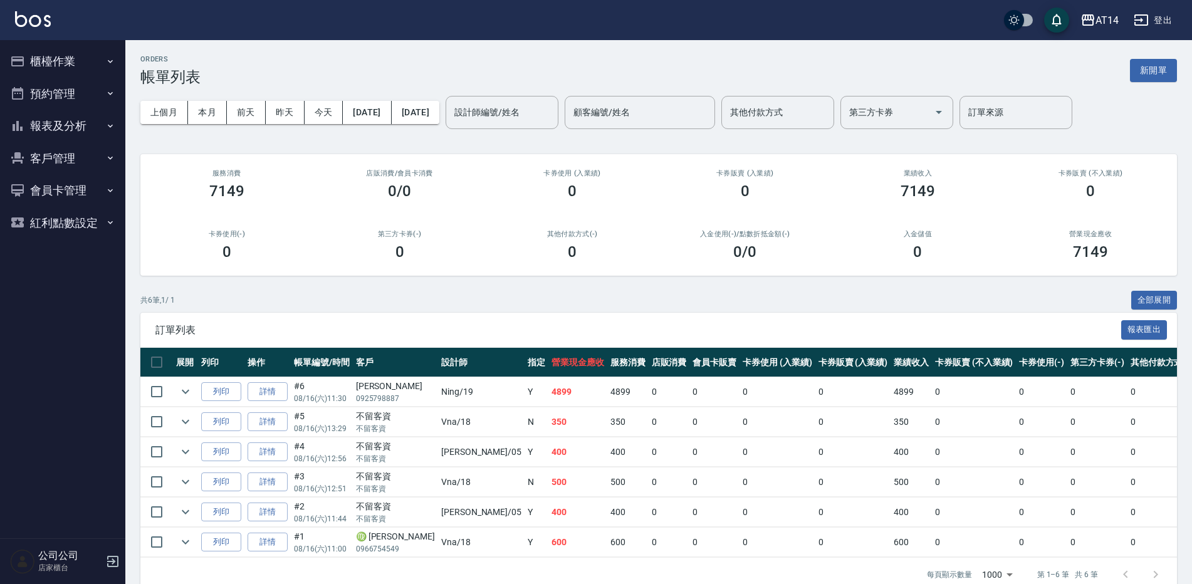
click at [82, 132] on button "報表及分析" at bounding box center [62, 126] width 115 height 33
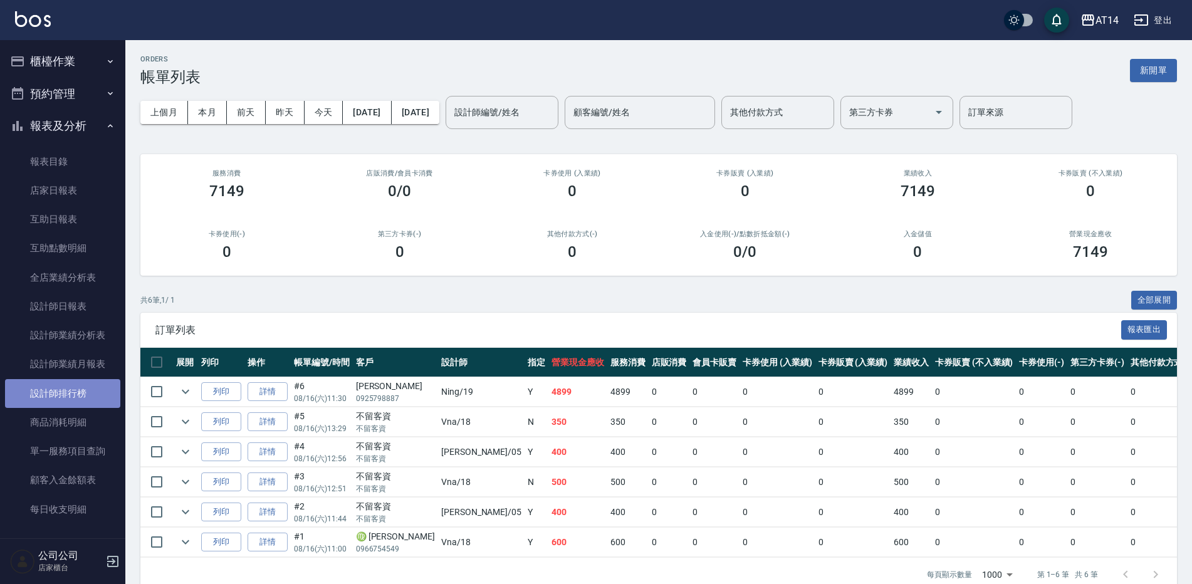
click at [93, 397] on link "設計師排行榜" at bounding box center [62, 393] width 115 height 29
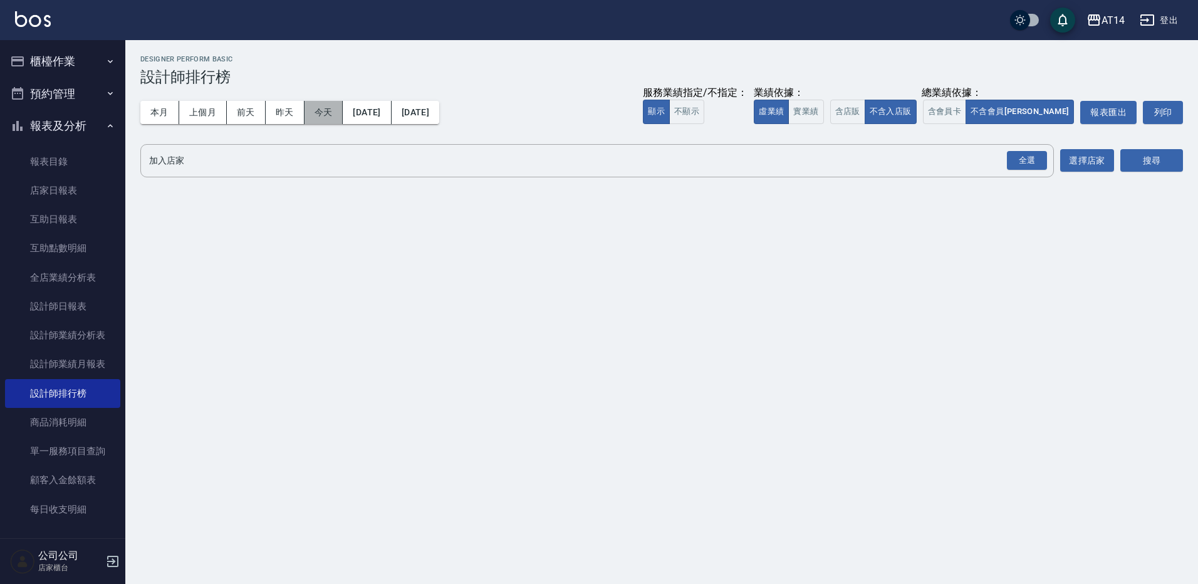
click at [316, 117] on button "今天" at bounding box center [324, 112] width 39 height 23
click at [1026, 165] on div "全選" at bounding box center [1027, 160] width 40 height 19
click at [1128, 150] on button "搜尋" at bounding box center [1151, 161] width 63 height 23
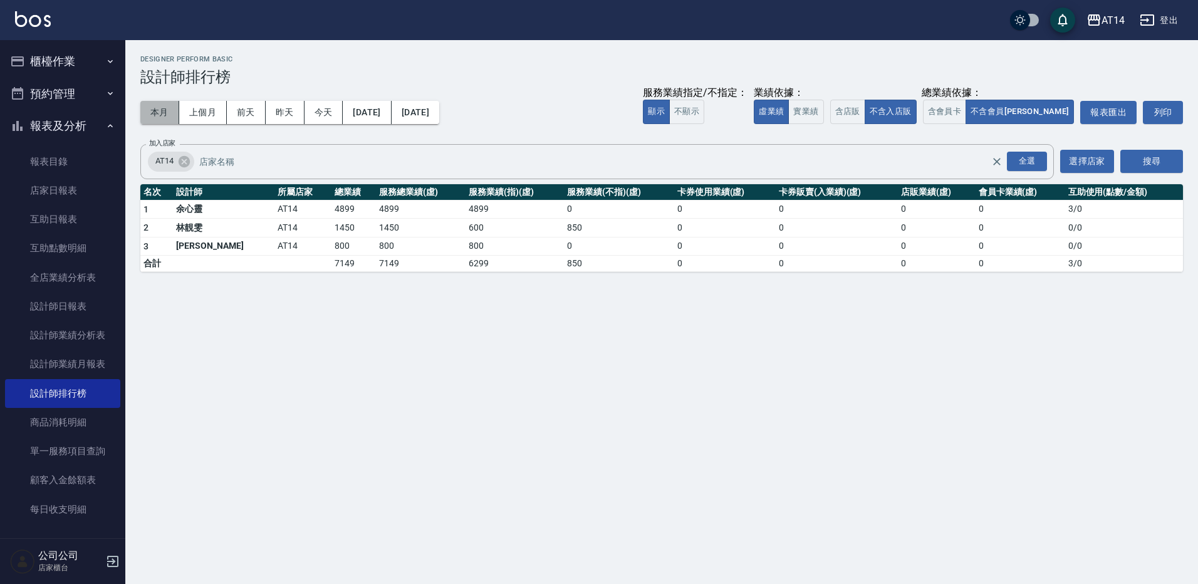
click at [162, 113] on button "本月" at bounding box center [159, 112] width 39 height 23
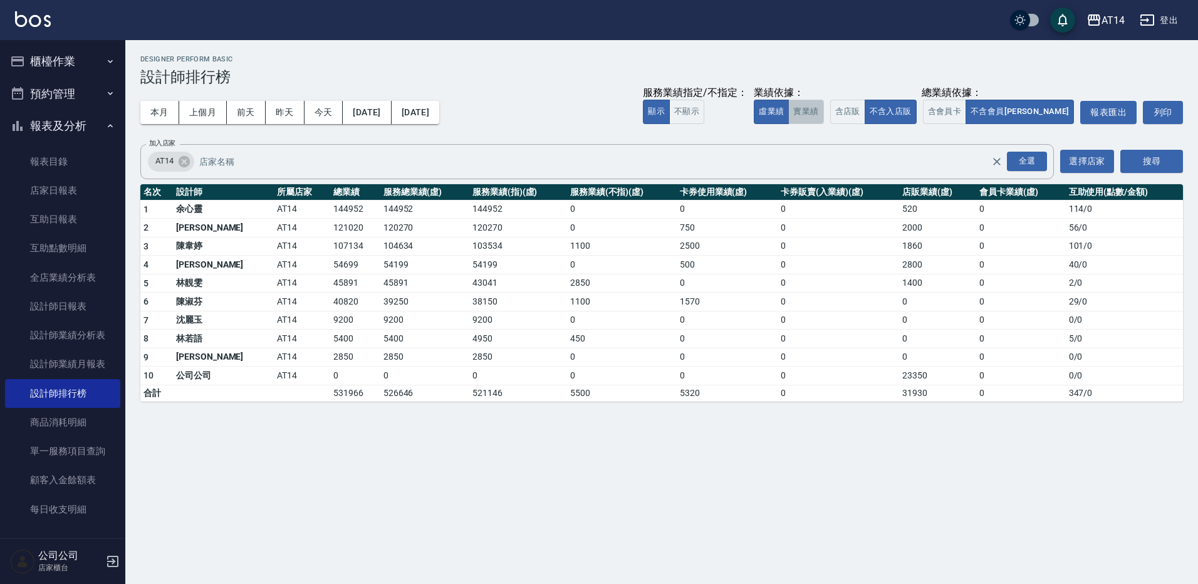
click at [823, 112] on button "實業績" at bounding box center [805, 112] width 35 height 24
click at [789, 113] on button "虛業績" at bounding box center [771, 112] width 35 height 24
click at [823, 107] on button "實業績" at bounding box center [805, 112] width 35 height 24
click at [105, 58] on icon "button" at bounding box center [110, 61] width 10 height 10
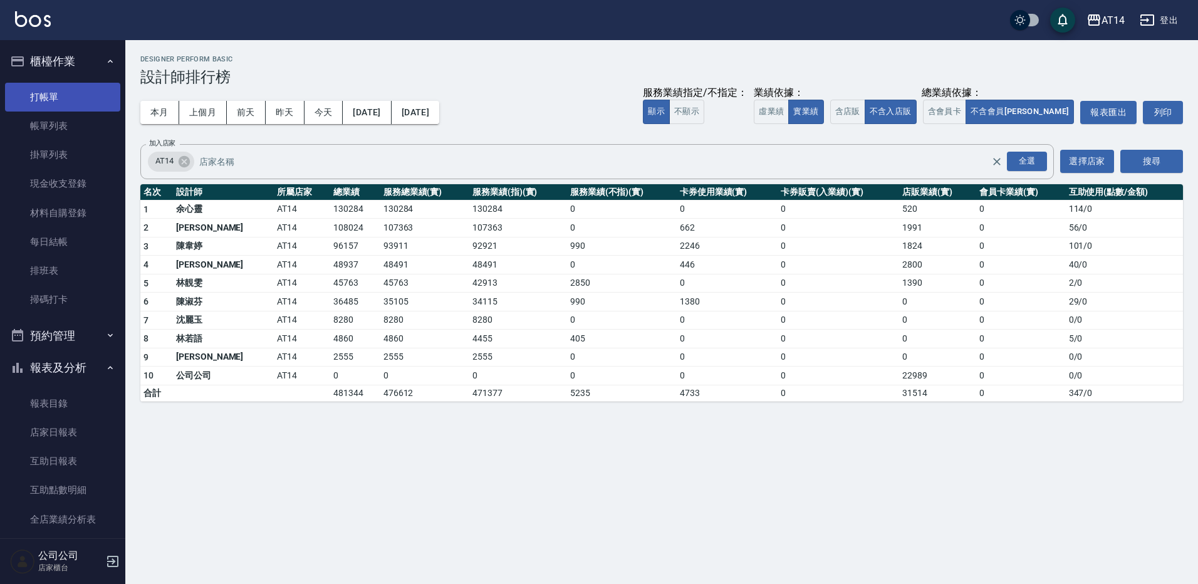
click at [54, 92] on link "打帳單" at bounding box center [62, 97] width 115 height 29
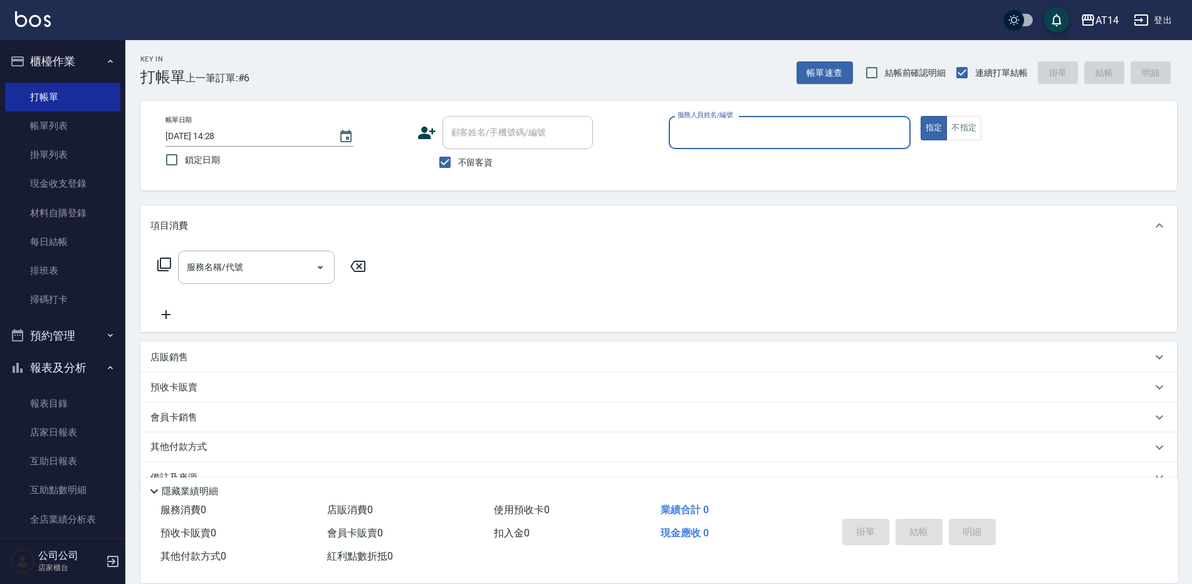
click at [706, 129] on input "服務人員姓名/編號" at bounding box center [789, 133] width 231 height 22
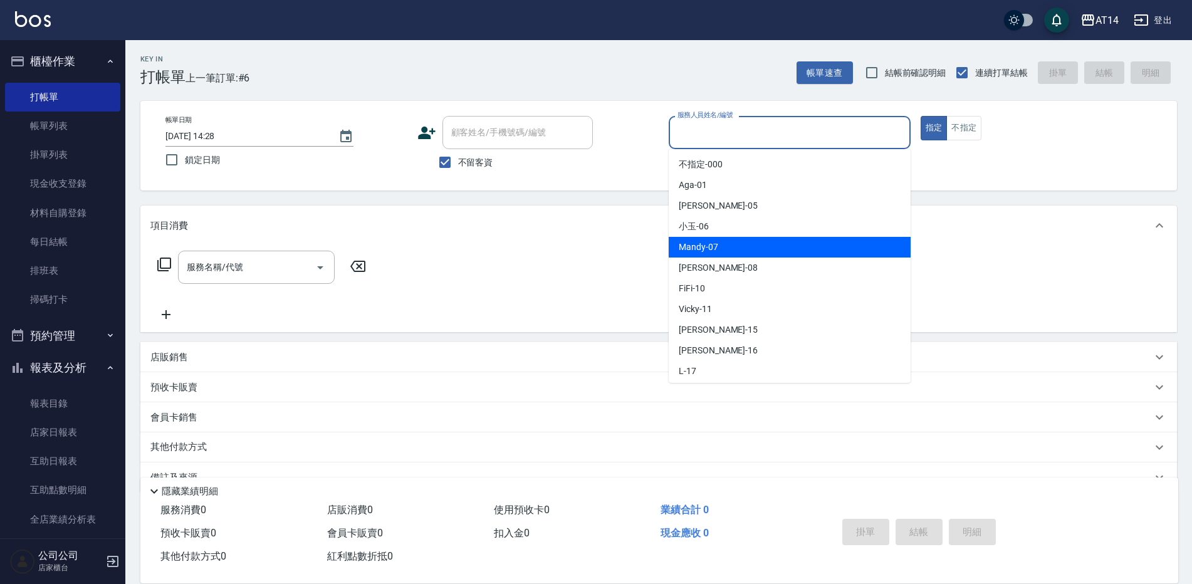
click at [689, 251] on span "Mandy -07" at bounding box center [698, 247] width 39 height 13
type input "Mandy-07"
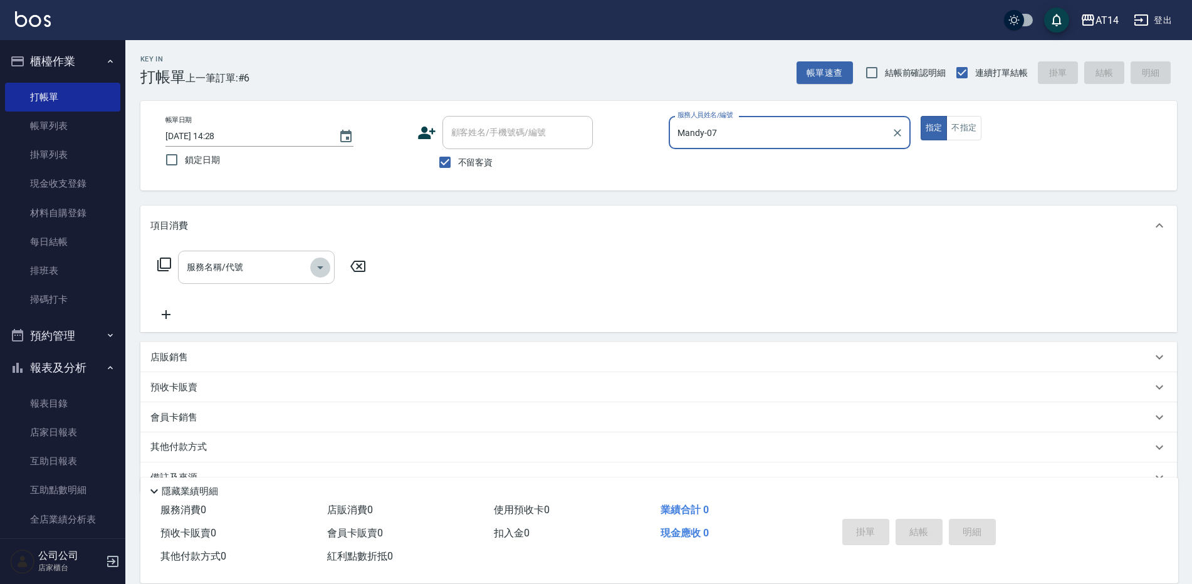
click at [318, 271] on icon "Open" at bounding box center [320, 267] width 15 height 15
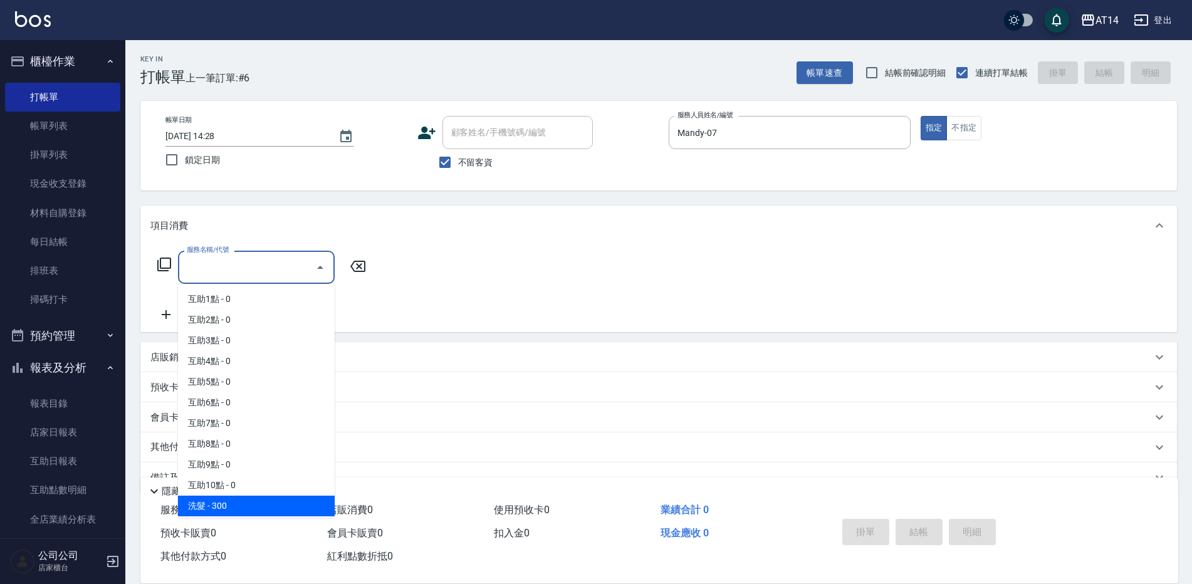
click at [295, 506] on span "洗髮 - 300" at bounding box center [256, 506] width 157 height 21
type input "洗髮(011)"
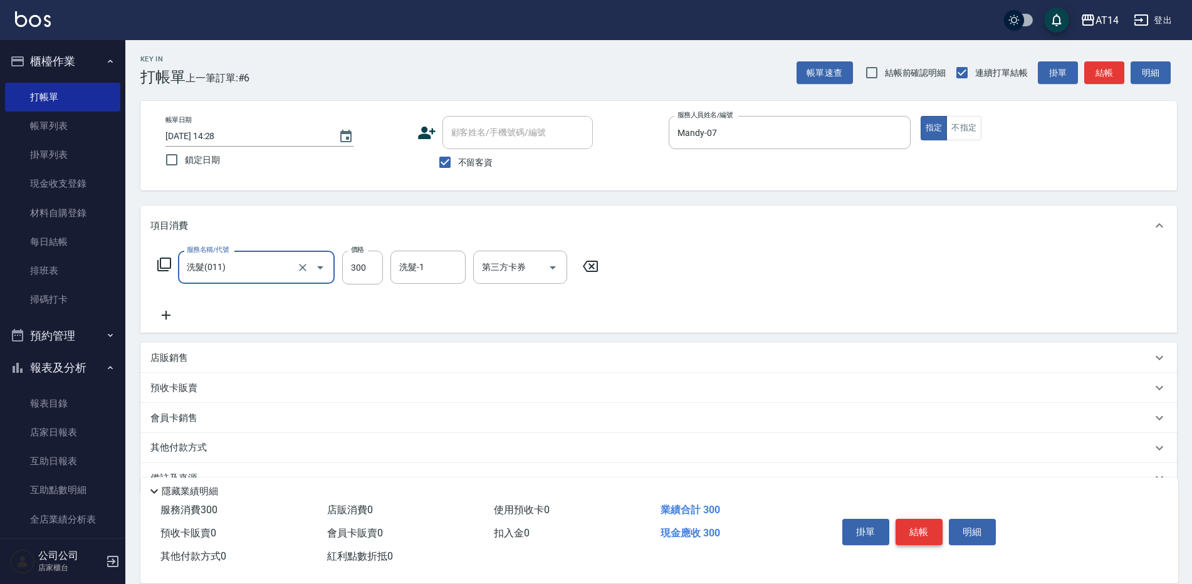
click at [926, 531] on button "結帳" at bounding box center [918, 532] width 47 height 26
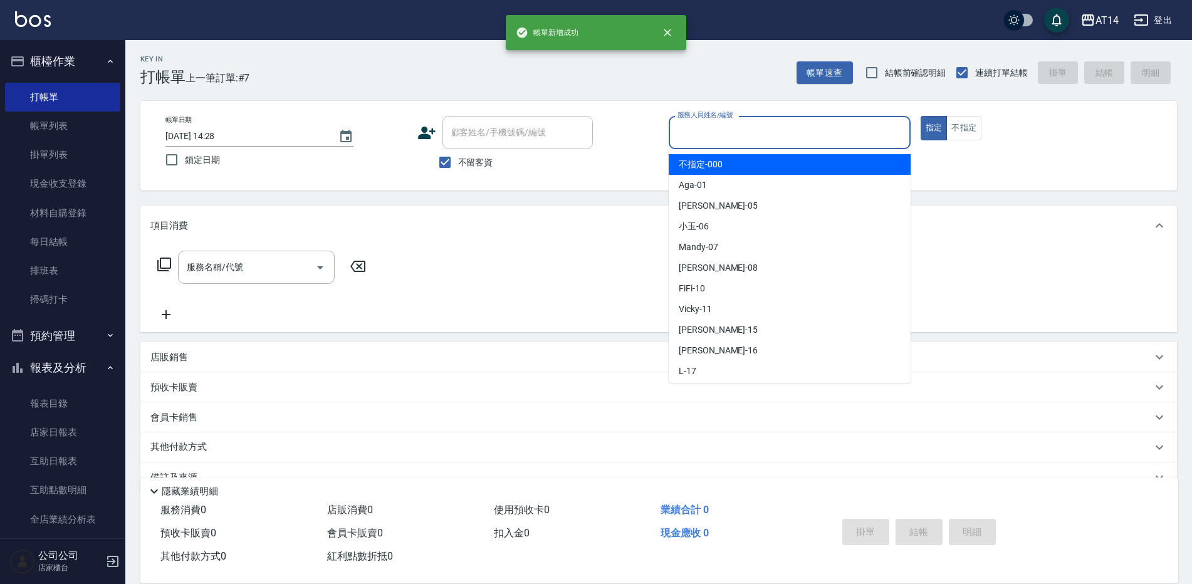
click at [749, 137] on input "服務人員姓名/編號" at bounding box center [789, 133] width 231 height 22
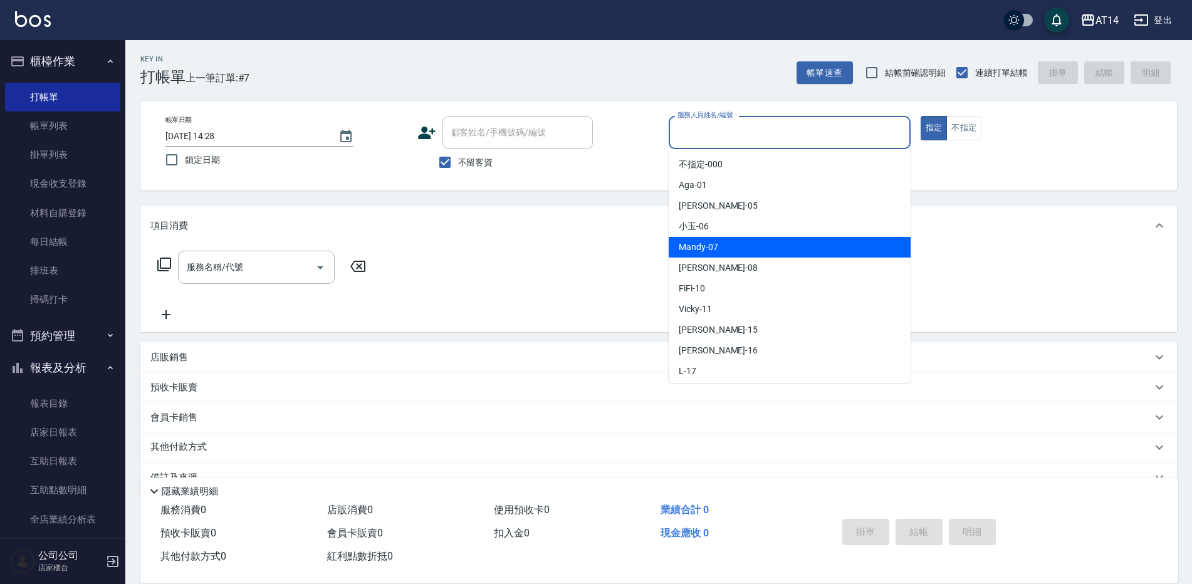
click at [721, 246] on div "Mandy -07" at bounding box center [790, 247] width 242 height 21
type input "Mandy-07"
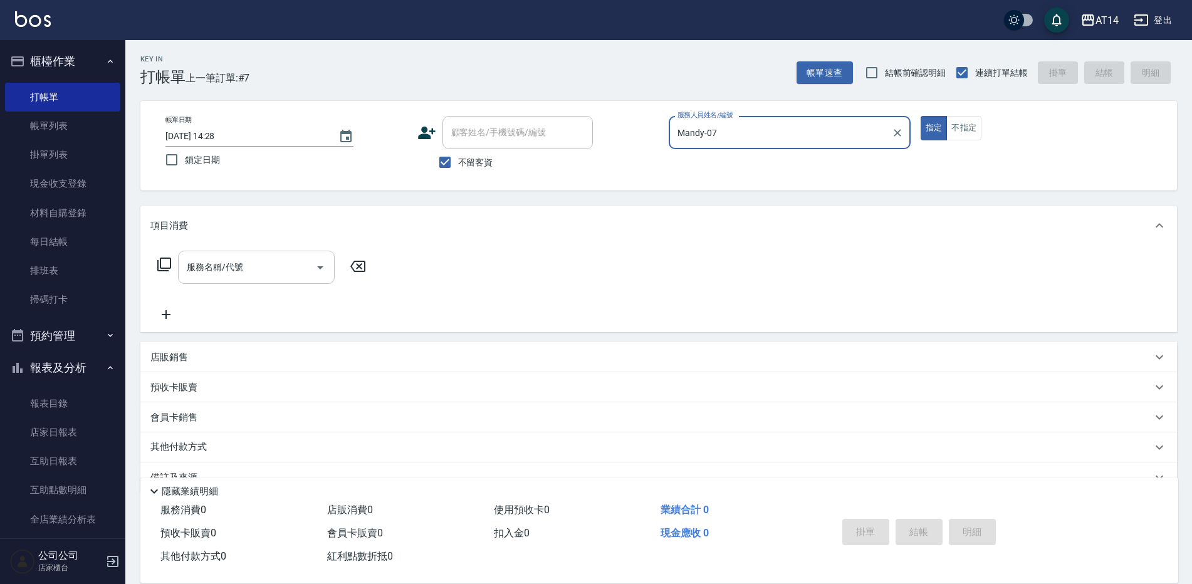
click at [321, 261] on icon "Open" at bounding box center [320, 267] width 15 height 15
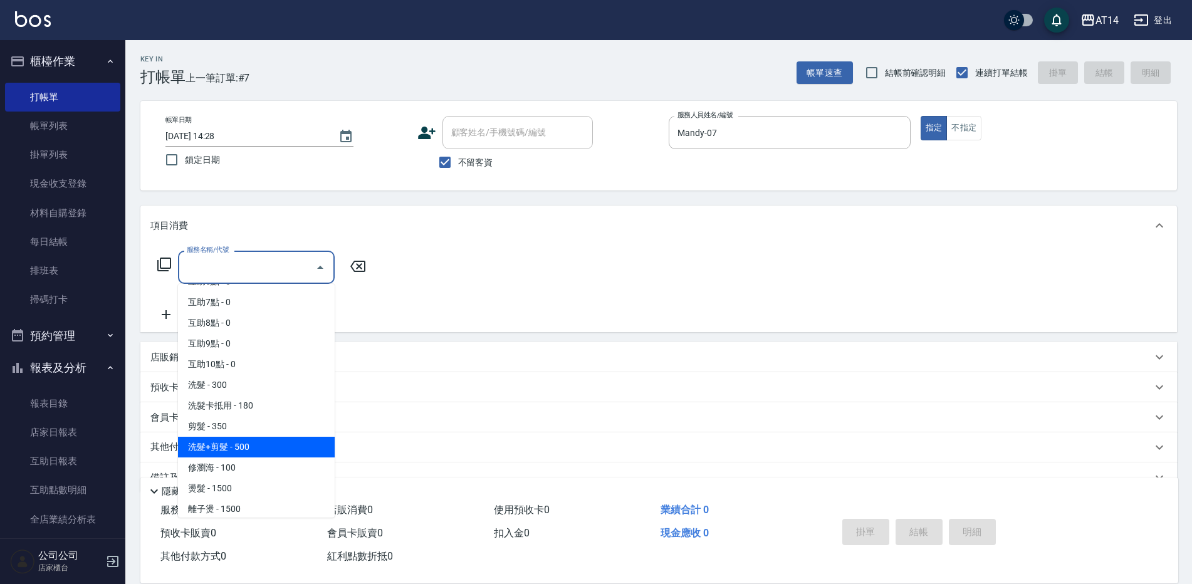
scroll to position [125, 0]
click at [261, 445] on span "洗髮+剪髮 - 500" at bounding box center [256, 442] width 157 height 21
type input "洗髮+剪髮(022)"
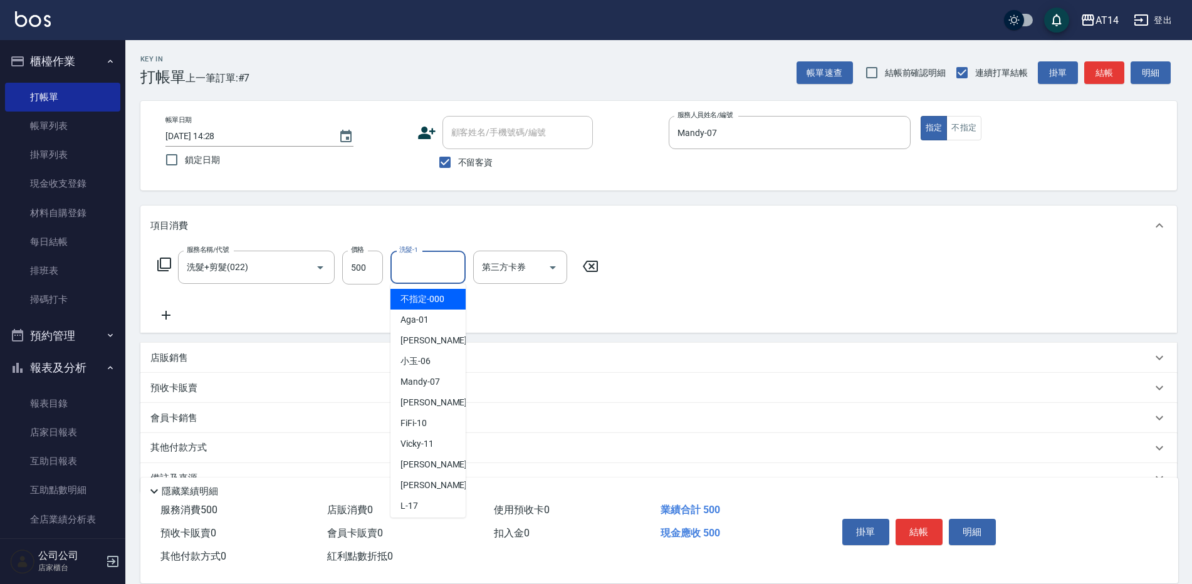
click at [434, 267] on input "洗髮-1" at bounding box center [428, 267] width 64 height 22
click at [449, 299] on div "[PERSON_NAME]-66" at bounding box center [427, 299] width 75 height 21
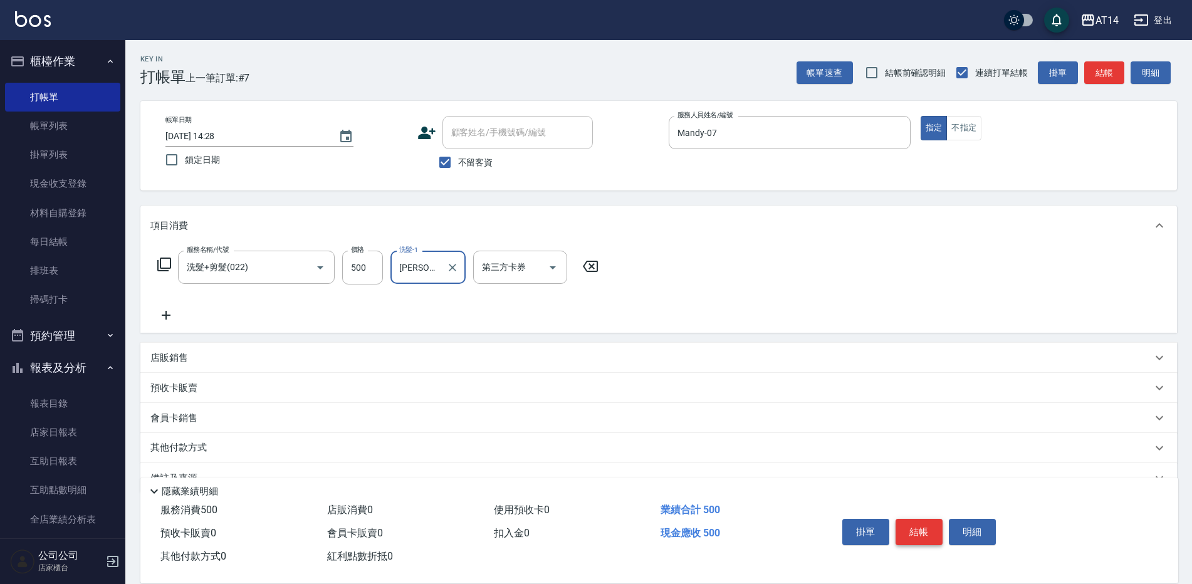
type input "[PERSON_NAME]-66"
click at [919, 521] on button "結帳" at bounding box center [918, 532] width 47 height 26
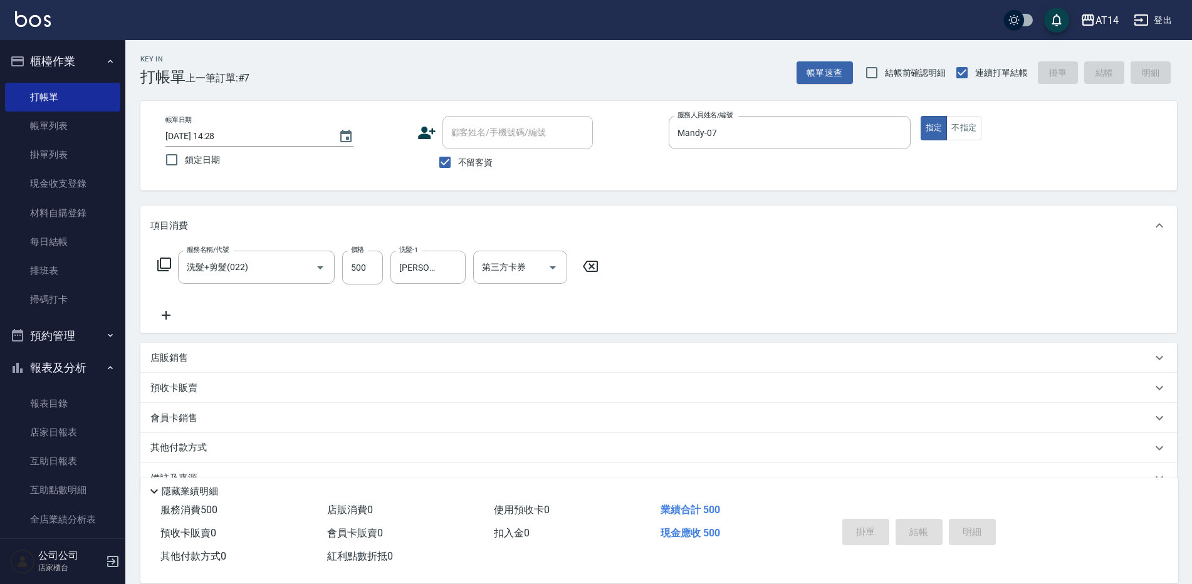
type input "[DATE] 14:29"
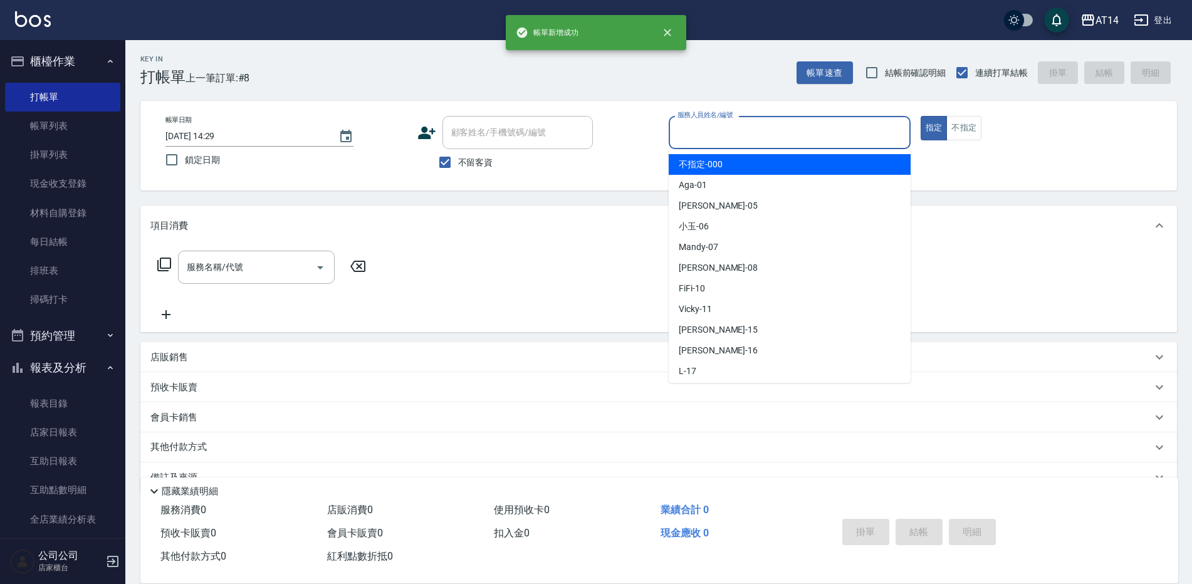
click at [729, 136] on input "服務人員姓名/編號" at bounding box center [789, 133] width 231 height 22
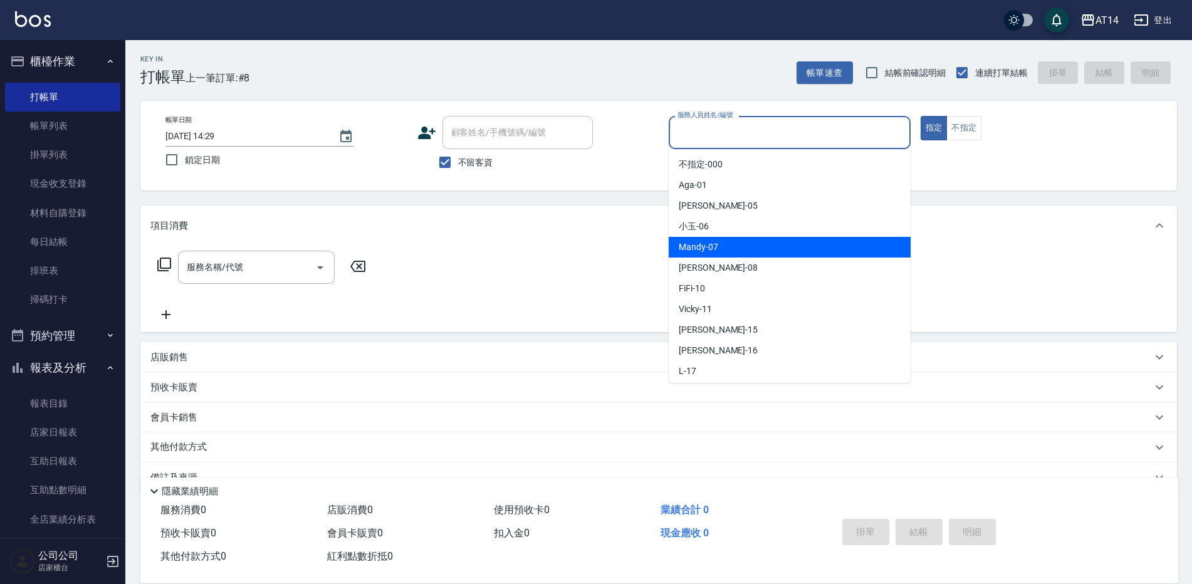
click at [694, 247] on span "Mandy -07" at bounding box center [698, 247] width 39 height 13
type input "Mandy-07"
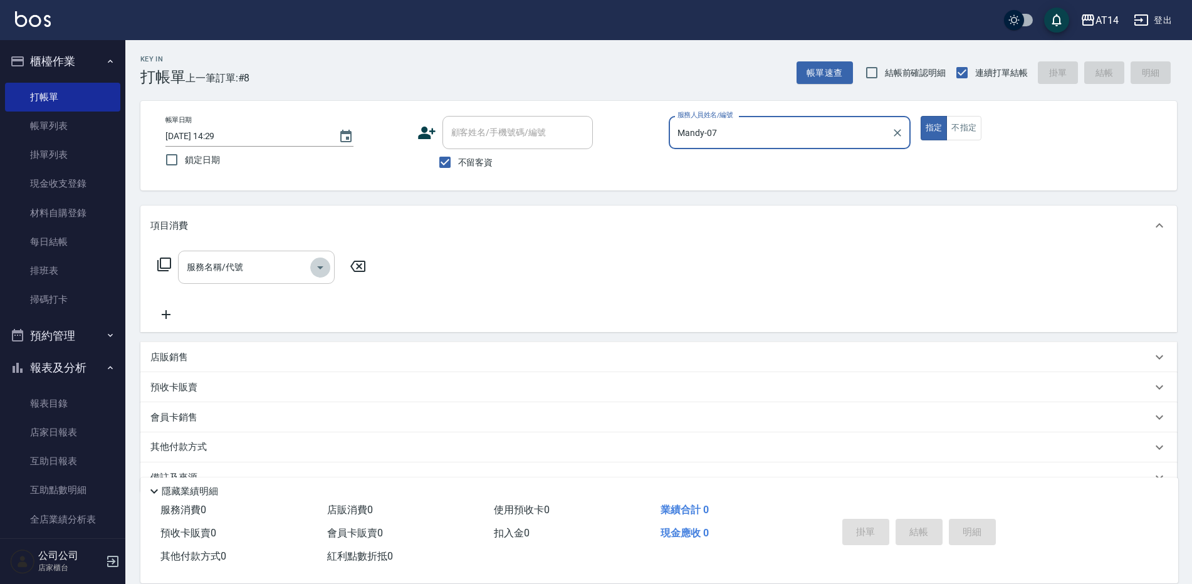
click at [318, 268] on icon "Open" at bounding box center [320, 267] width 15 height 15
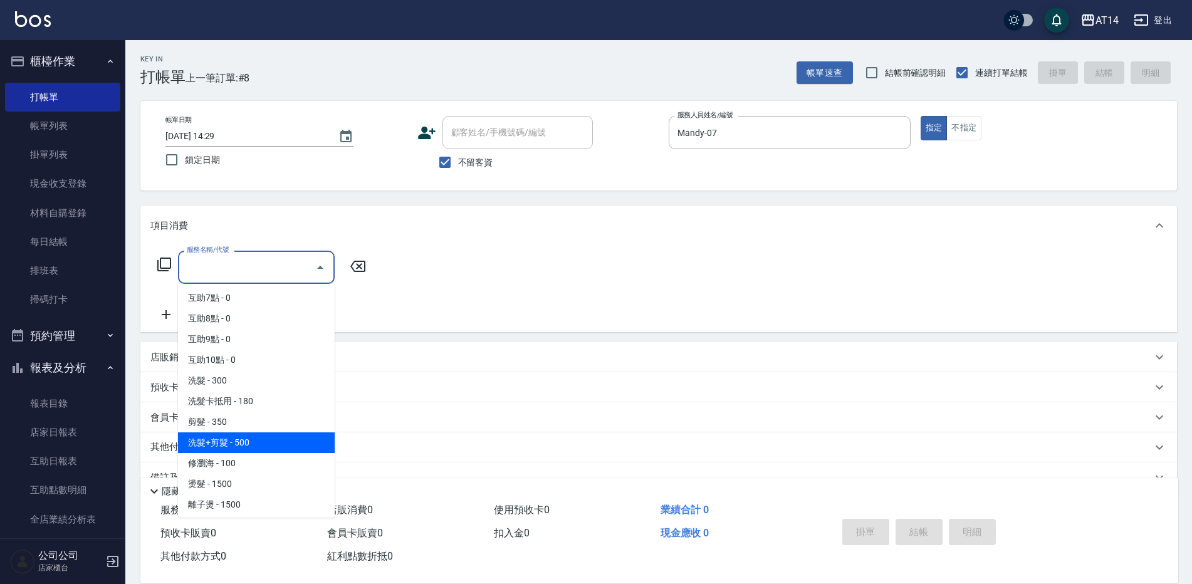
click at [241, 443] on span "洗髮+剪髮 - 500" at bounding box center [256, 442] width 157 height 21
type input "洗髮+剪髮(022)"
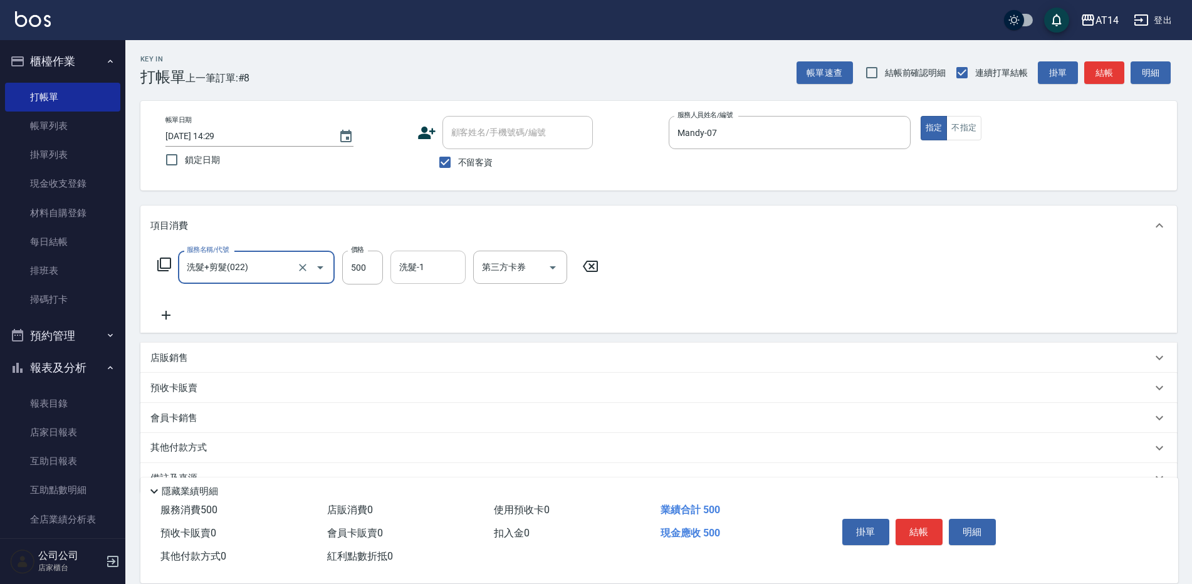
click at [421, 273] on div "洗髮-1 洗髮-1" at bounding box center [427, 267] width 75 height 33
click at [418, 295] on span "[PERSON_NAME]-66" at bounding box center [419, 299] width 39 height 13
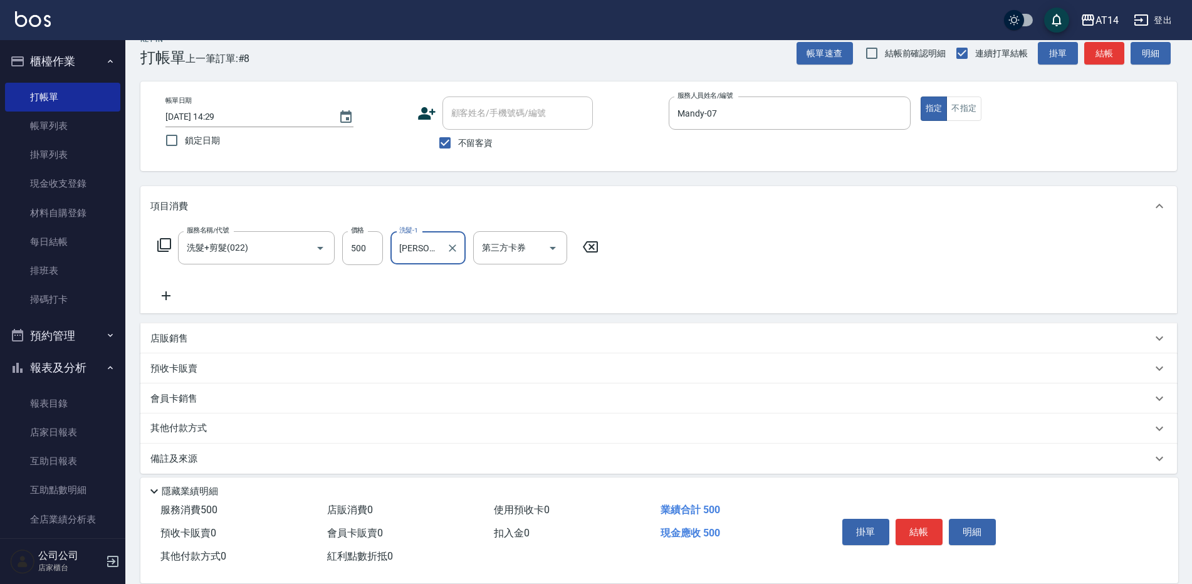
scroll to position [29, 0]
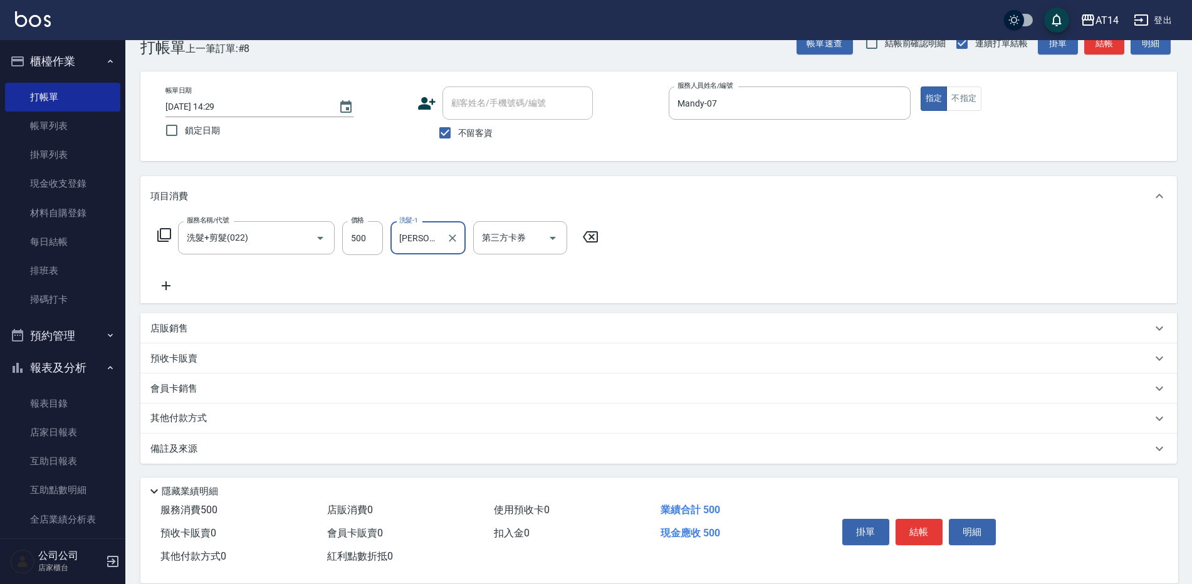
type input "[PERSON_NAME]-66"
click at [202, 324] on div "店販銷售" at bounding box center [650, 328] width 1001 height 13
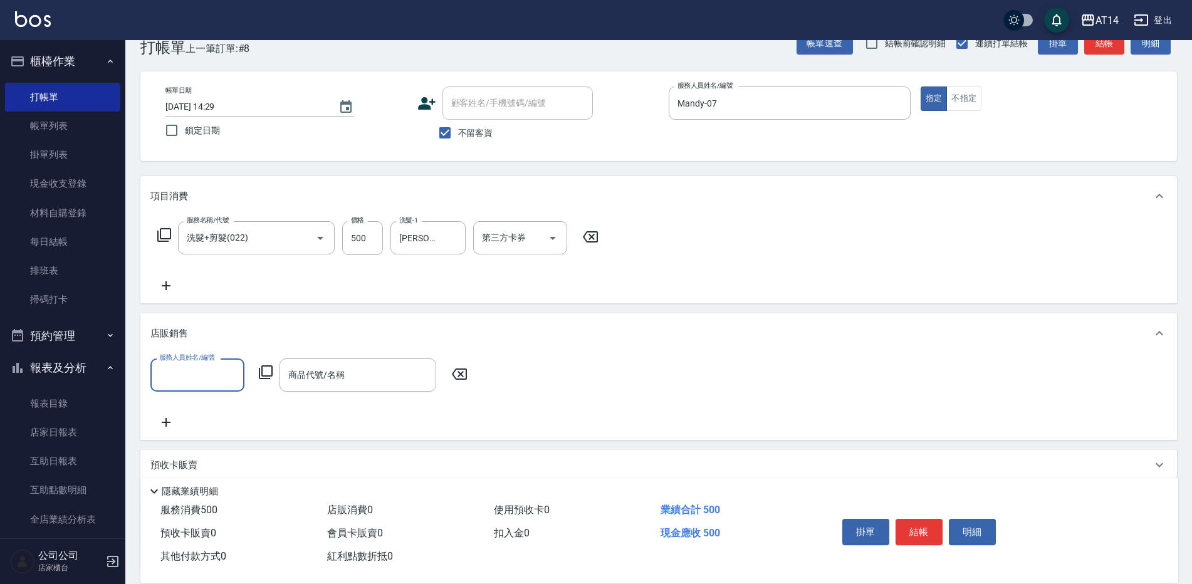
scroll to position [0, 0]
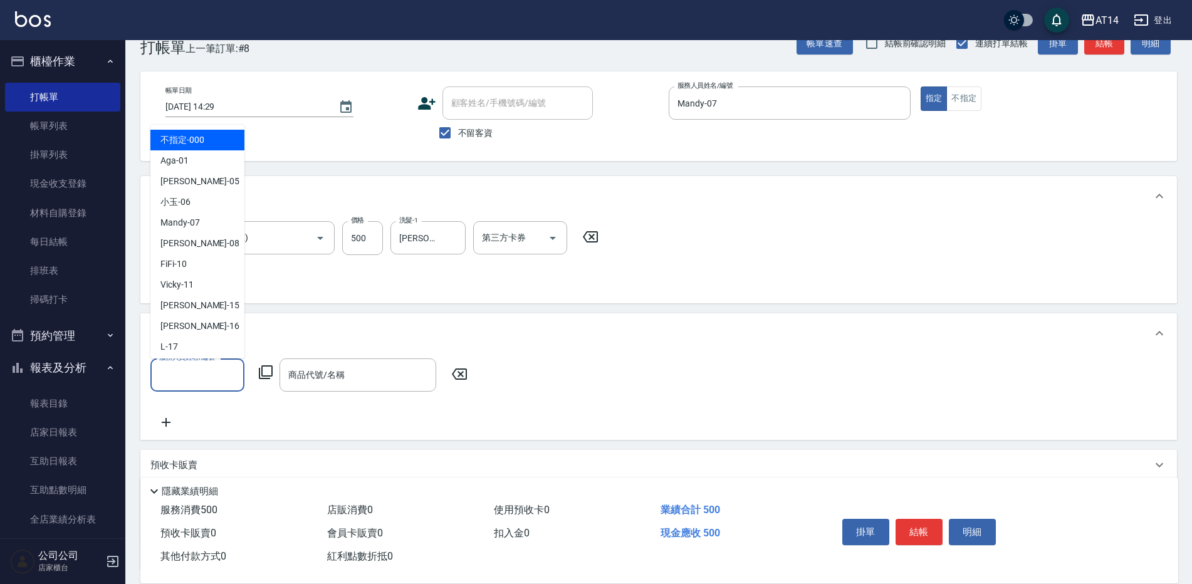
click at [196, 372] on input "服務人員姓名/編號" at bounding box center [197, 375] width 83 height 22
click at [192, 226] on span "Mandy -07" at bounding box center [179, 222] width 39 height 13
type input "Mandy-07"
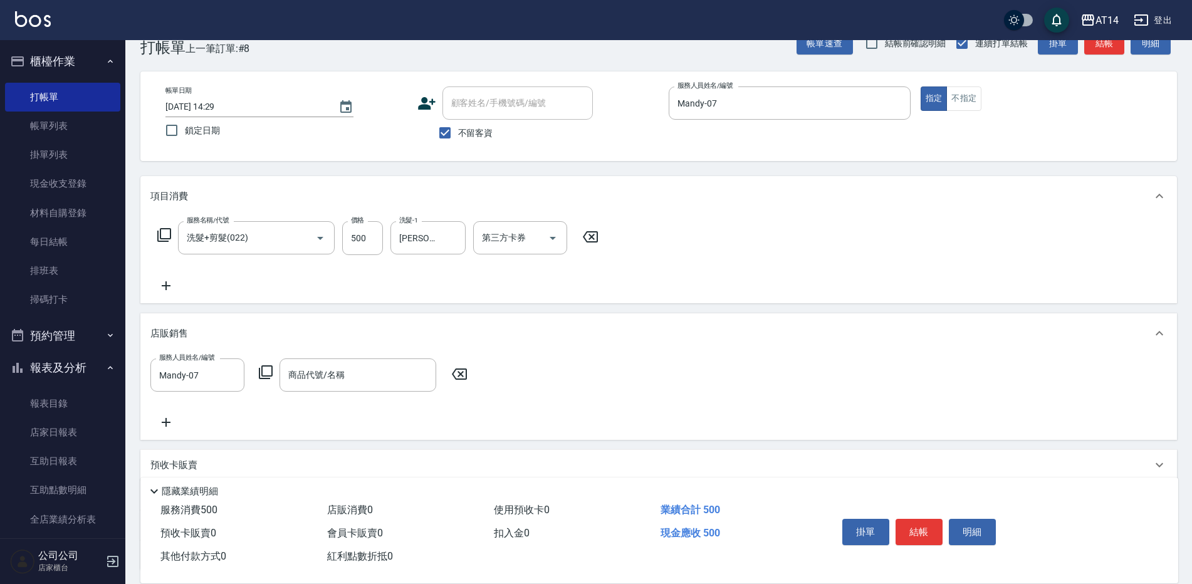
click at [266, 367] on icon at bounding box center [266, 372] width 14 height 14
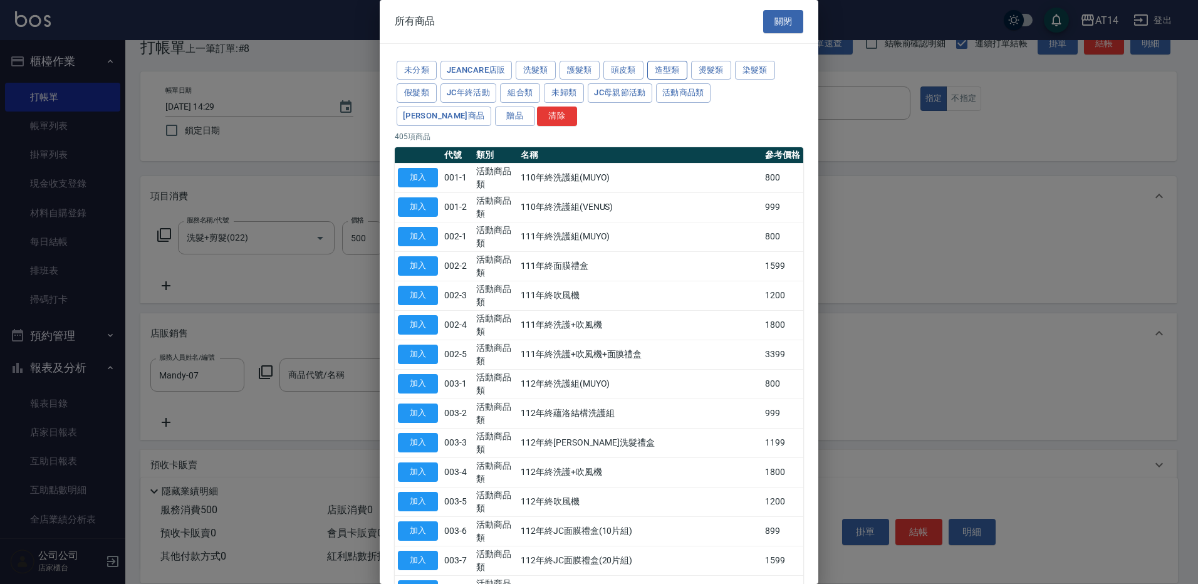
click at [667, 69] on button "造型類" at bounding box center [667, 70] width 40 height 19
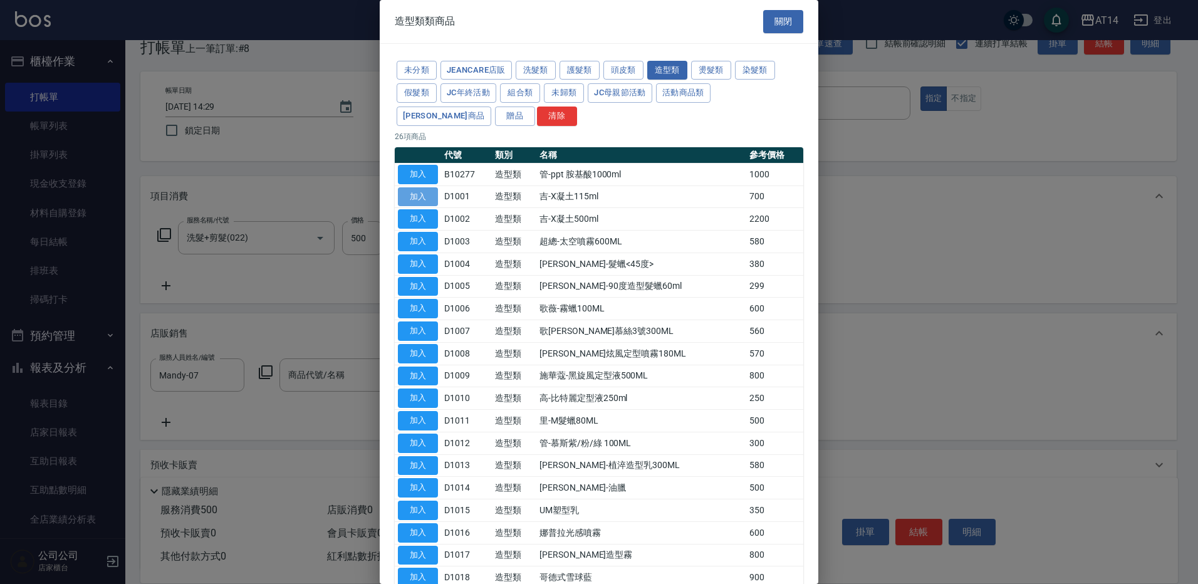
click at [419, 194] on button "加入" at bounding box center [418, 196] width 40 height 19
type input "吉-X凝土115ml"
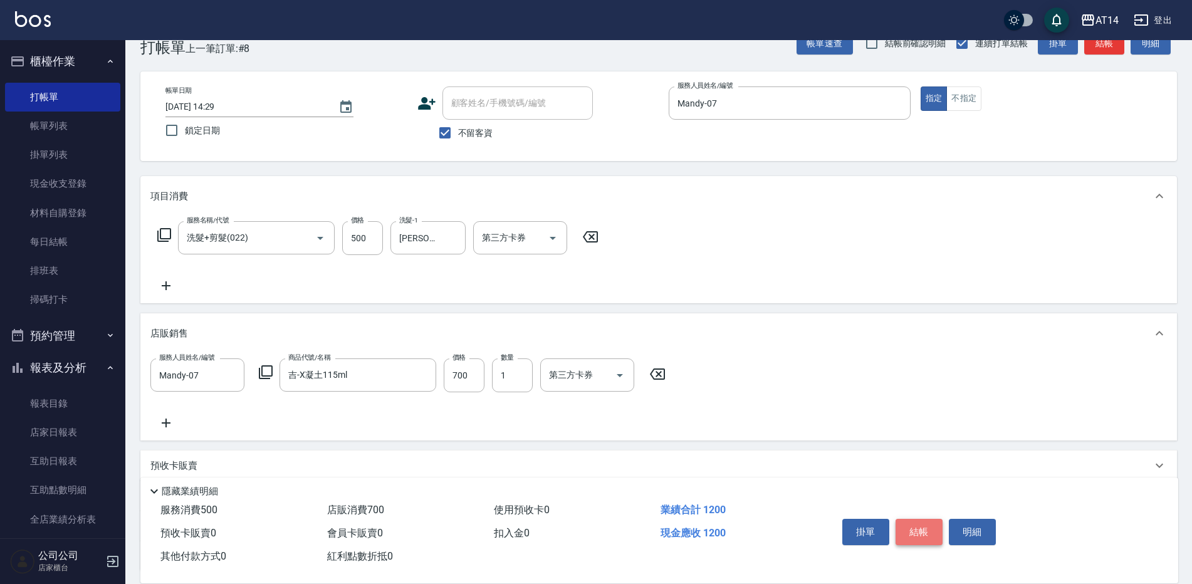
click at [913, 521] on button "結帳" at bounding box center [918, 532] width 47 height 26
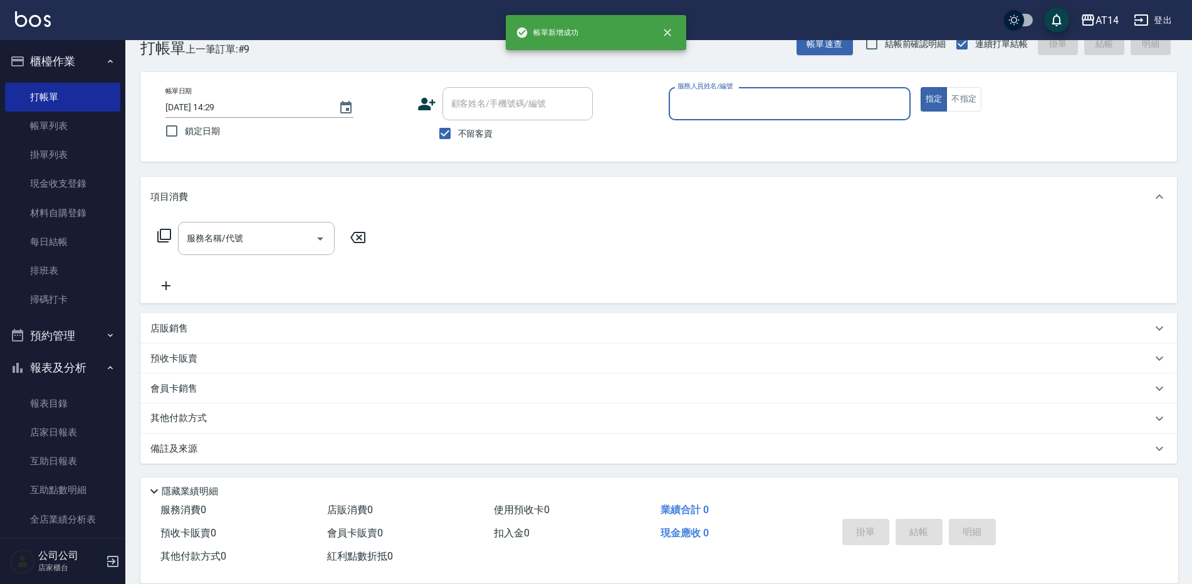
scroll to position [29, 0]
click at [749, 104] on input "服務人員姓名/編號" at bounding box center [789, 104] width 231 height 22
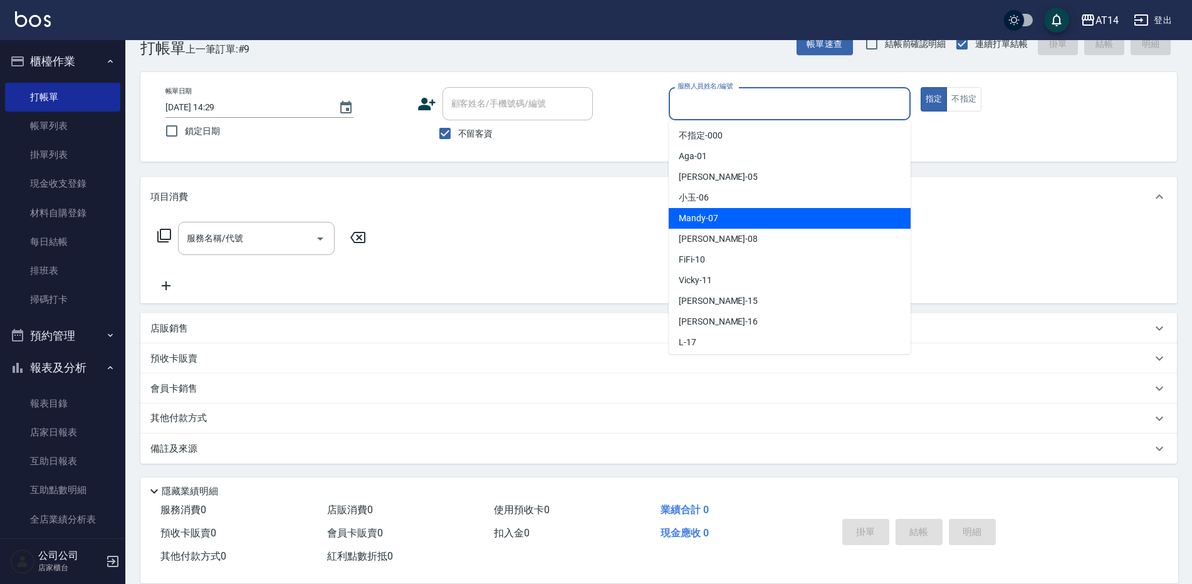
drag, startPoint x: 689, startPoint y: 217, endPoint x: 680, endPoint y: 220, distance: 9.3
click at [688, 217] on span "Mandy -07" at bounding box center [698, 218] width 39 height 13
type input "Mandy-07"
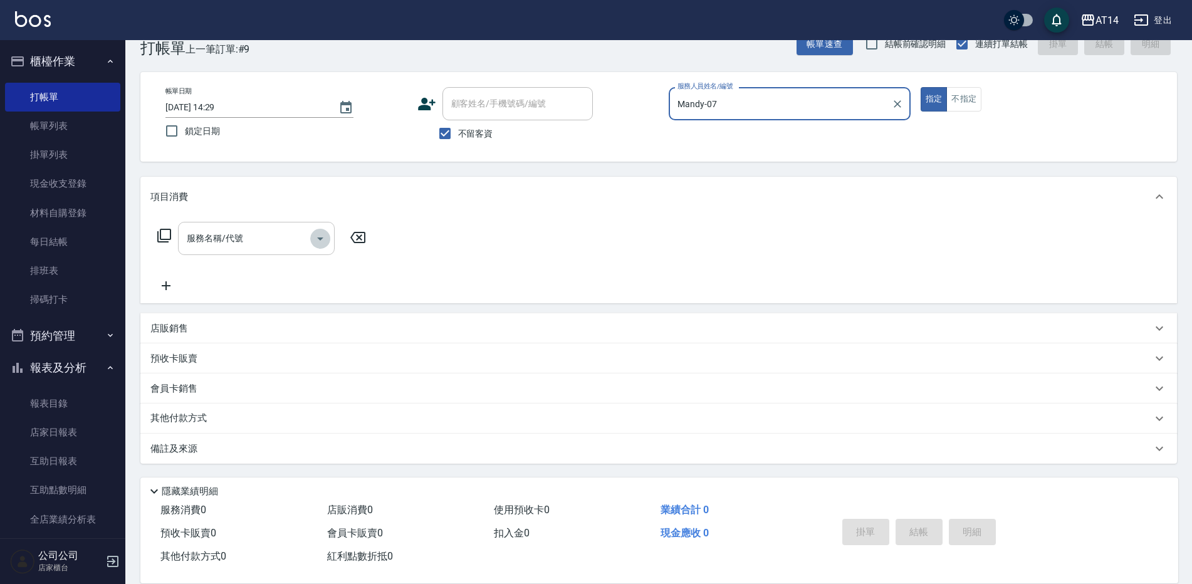
click at [321, 236] on icon "Open" at bounding box center [320, 238] width 15 height 15
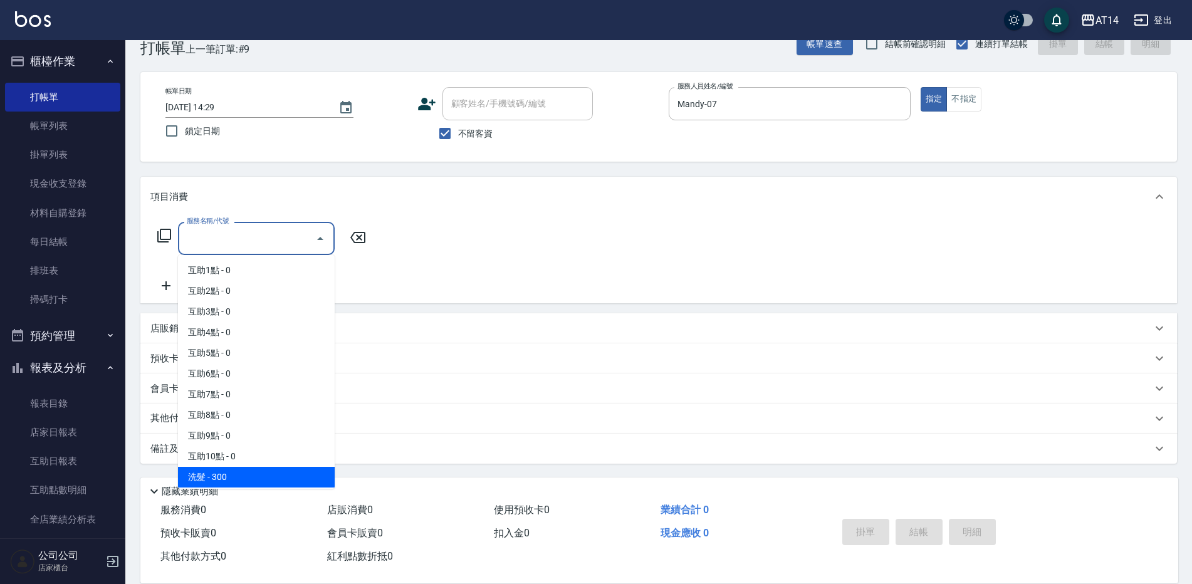
click at [284, 479] on span "洗髮 - 300" at bounding box center [256, 477] width 157 height 21
type input "洗髮(011)"
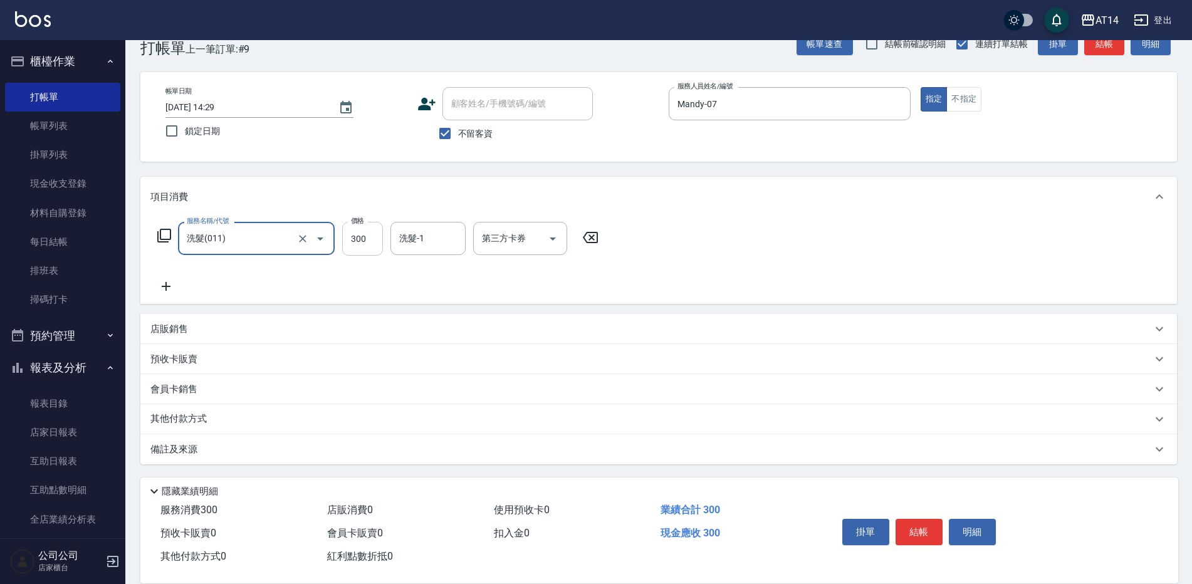
click at [367, 239] on input "300" at bounding box center [362, 239] width 41 height 34
type input "400"
click at [922, 519] on button "結帳" at bounding box center [918, 532] width 47 height 26
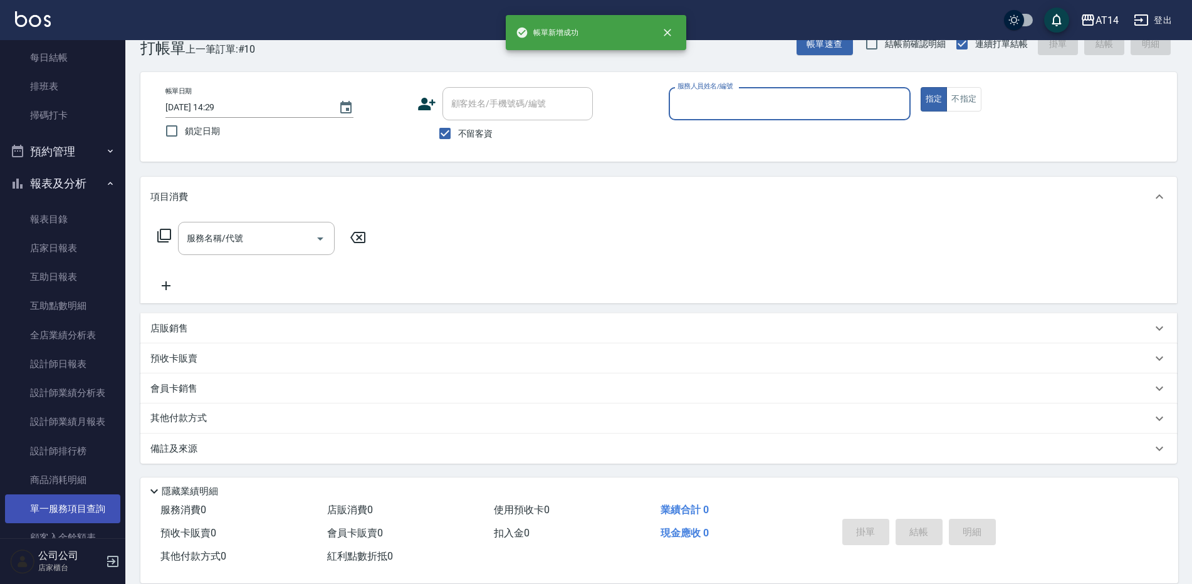
scroll to position [188, 0]
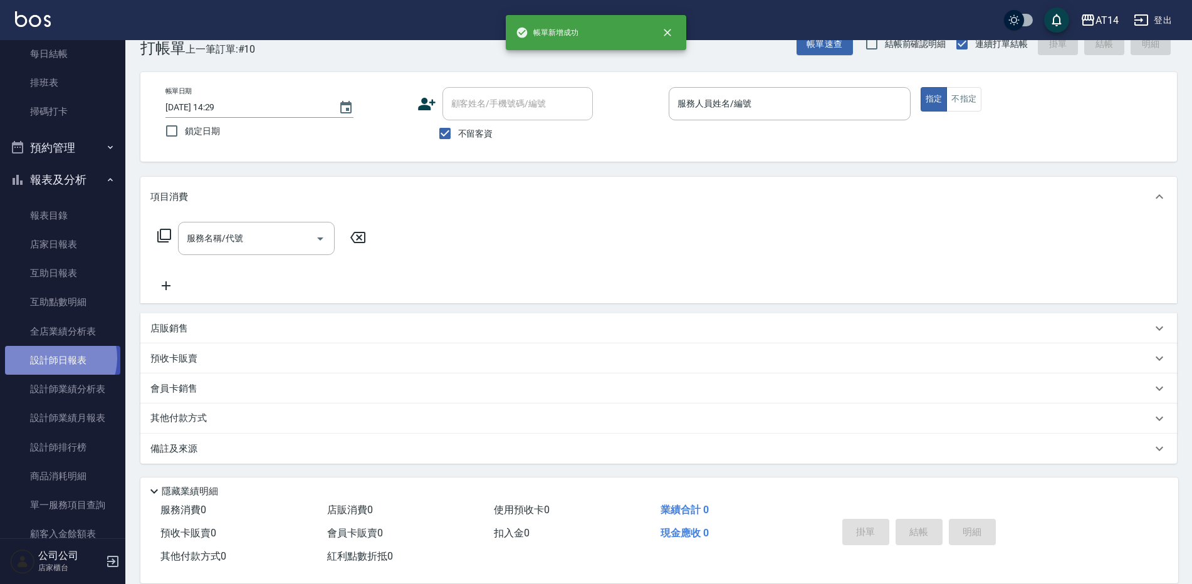
click at [52, 358] on link "設計師日報表" at bounding box center [62, 360] width 115 height 29
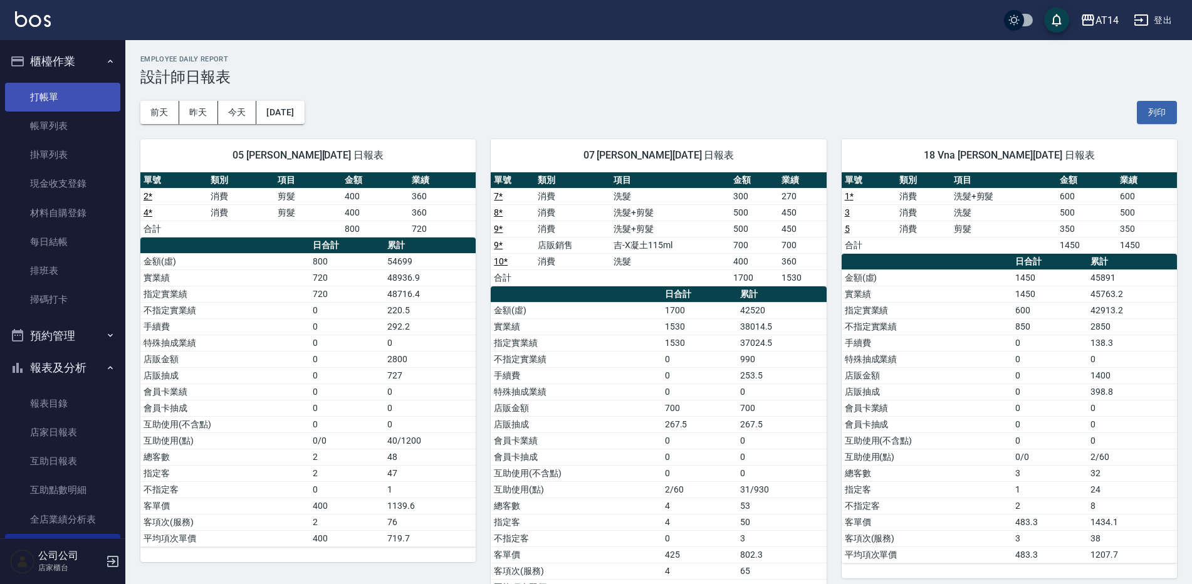
click at [63, 103] on link "打帳單" at bounding box center [62, 97] width 115 height 29
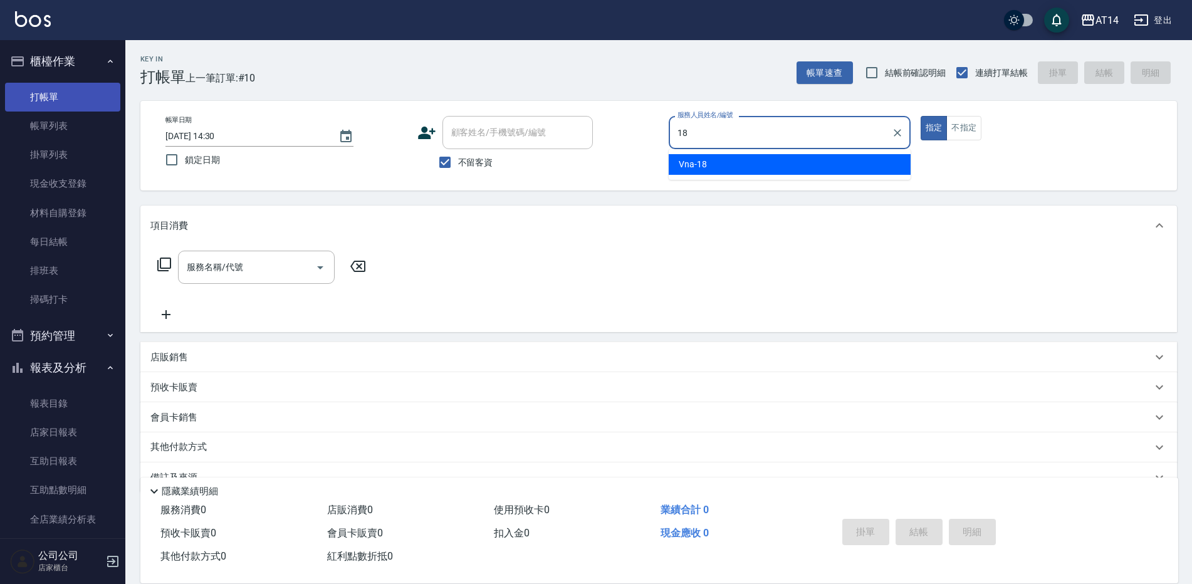
type input "Vna-18"
type button "true"
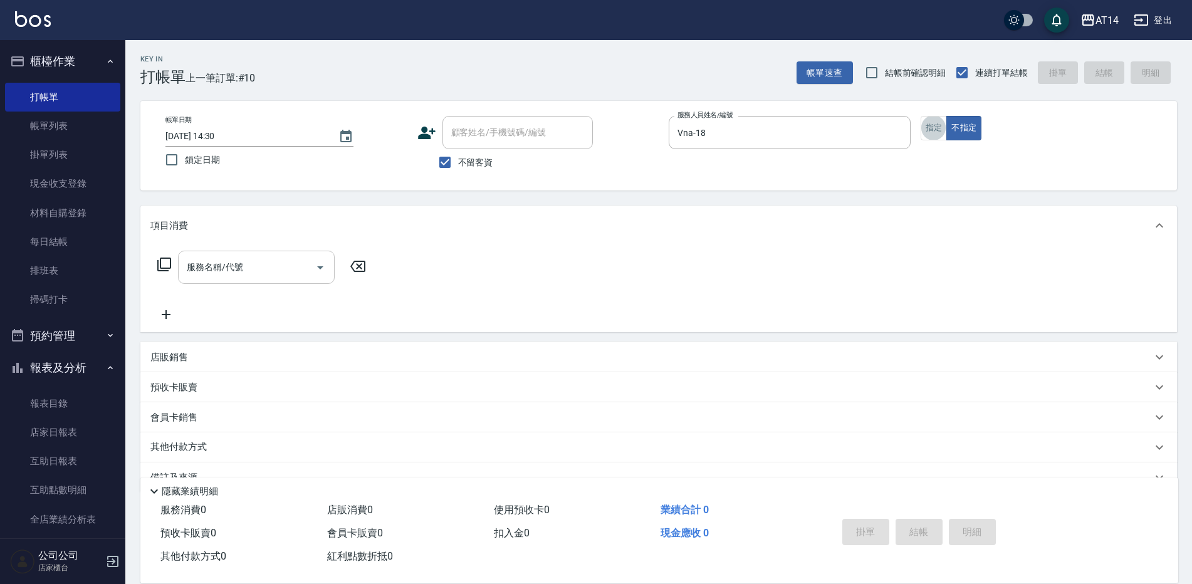
click at [270, 276] on input "服務名稱/代號" at bounding box center [247, 267] width 127 height 22
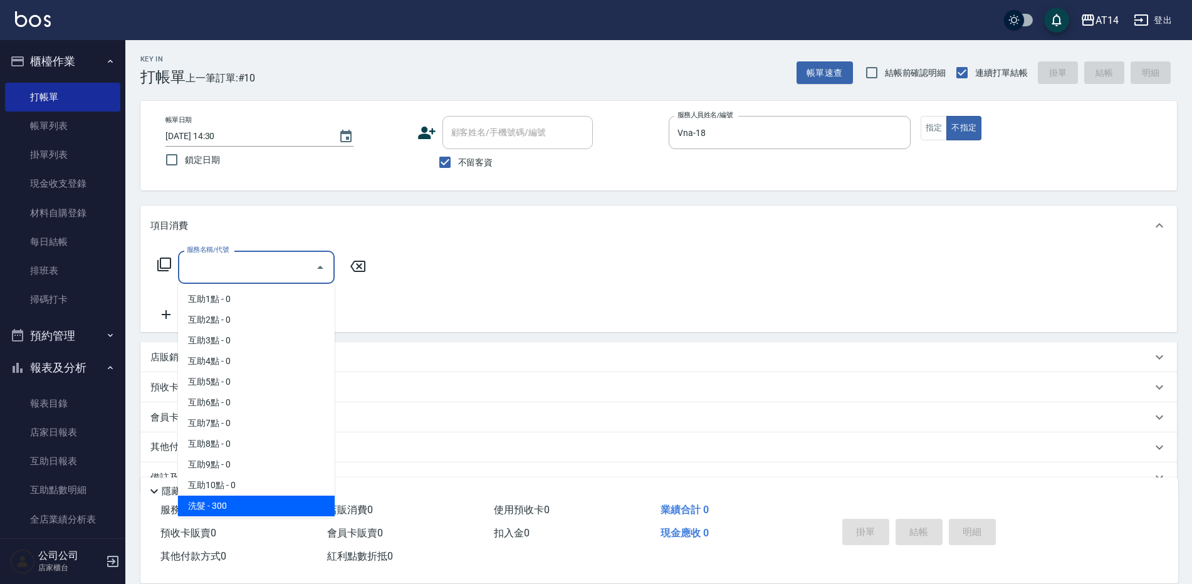
click at [273, 510] on span "洗髮 - 300" at bounding box center [256, 506] width 157 height 21
type input "洗髮(011)"
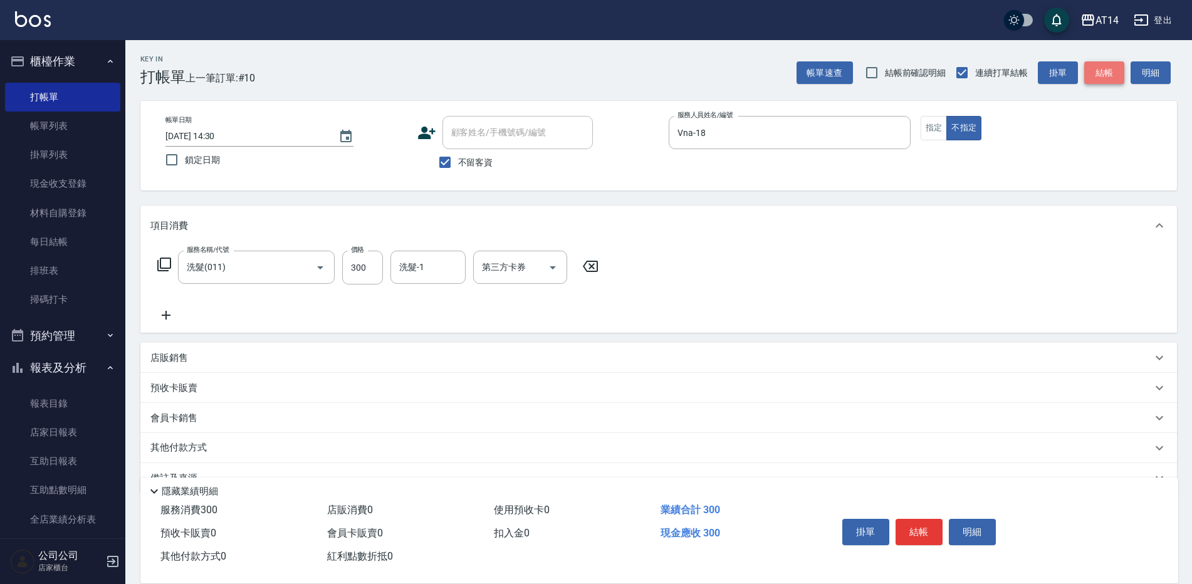
click at [1111, 76] on button "結帳" at bounding box center [1104, 72] width 40 height 23
type input "[DATE] 14:38"
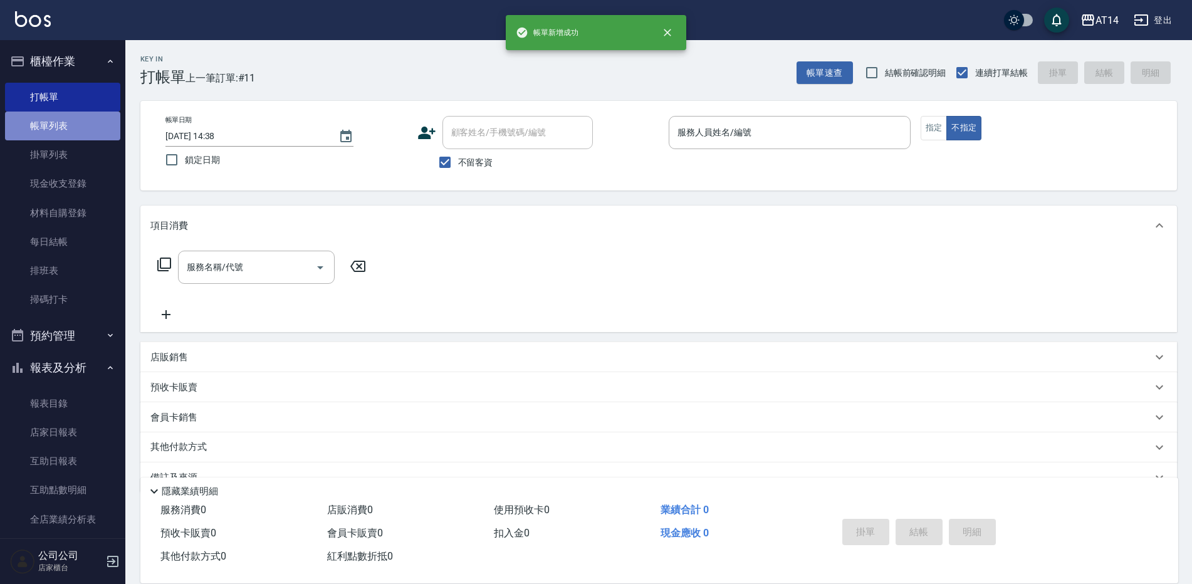
click at [70, 130] on link "帳單列表" at bounding box center [62, 126] width 115 height 29
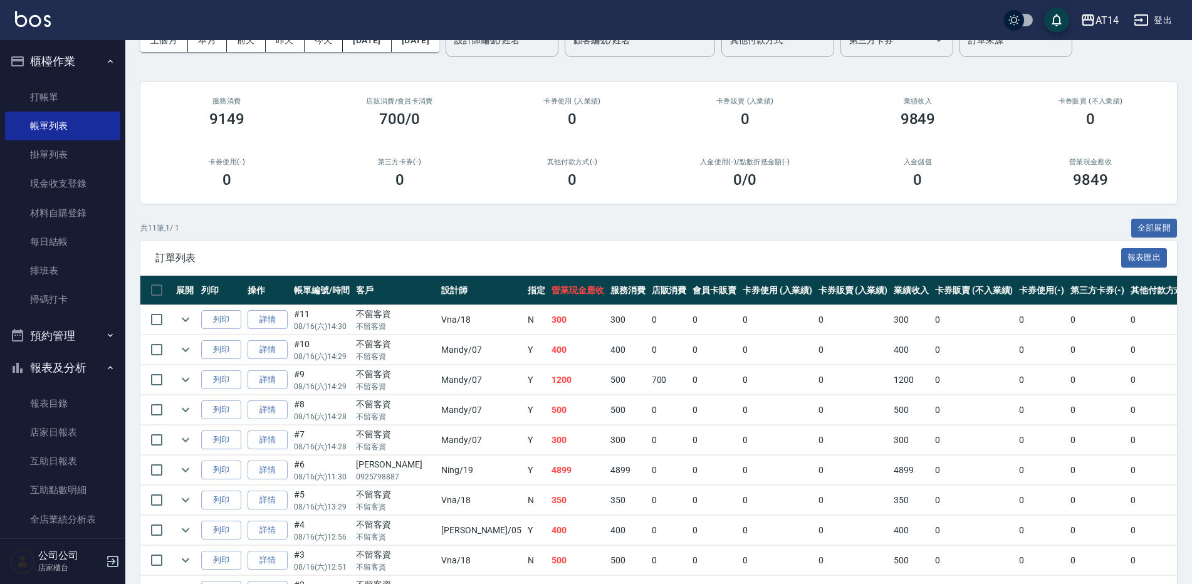
scroll to position [125, 0]
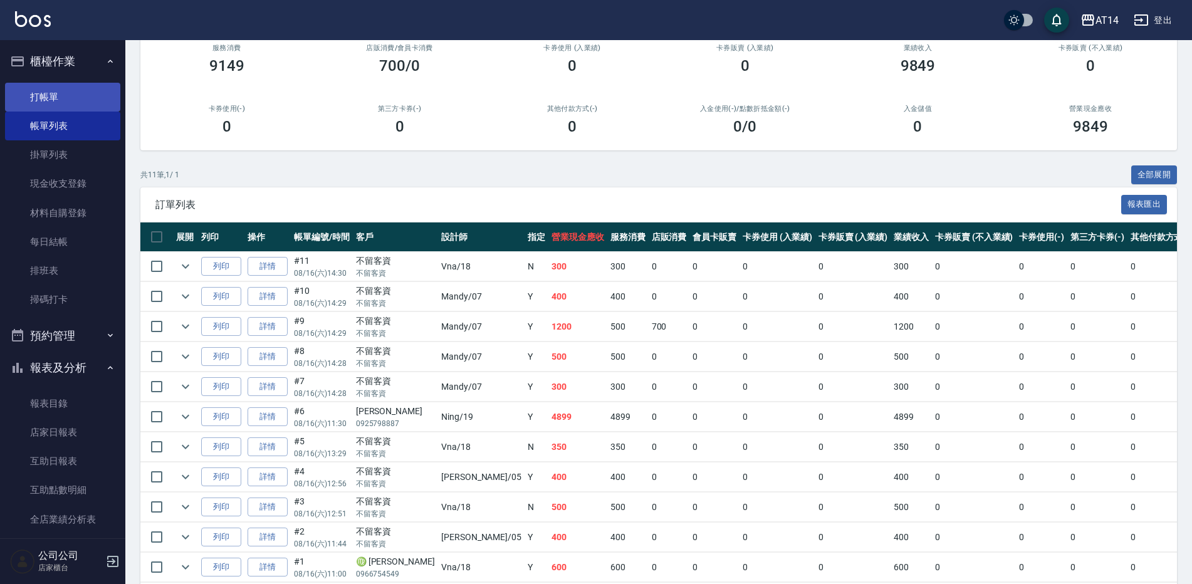
click at [81, 99] on link "打帳單" at bounding box center [62, 97] width 115 height 29
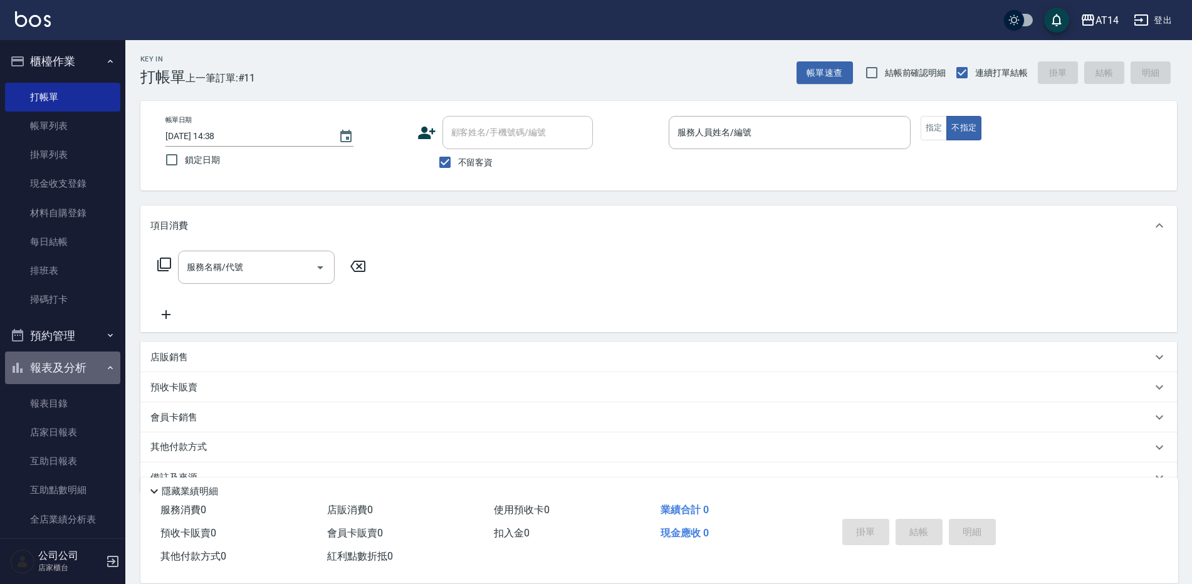
click at [105, 367] on icon "button" at bounding box center [110, 368] width 10 height 10
click at [83, 58] on button "櫃檯作業" at bounding box center [62, 61] width 115 height 33
